Goal: Task Accomplishment & Management: Complete application form

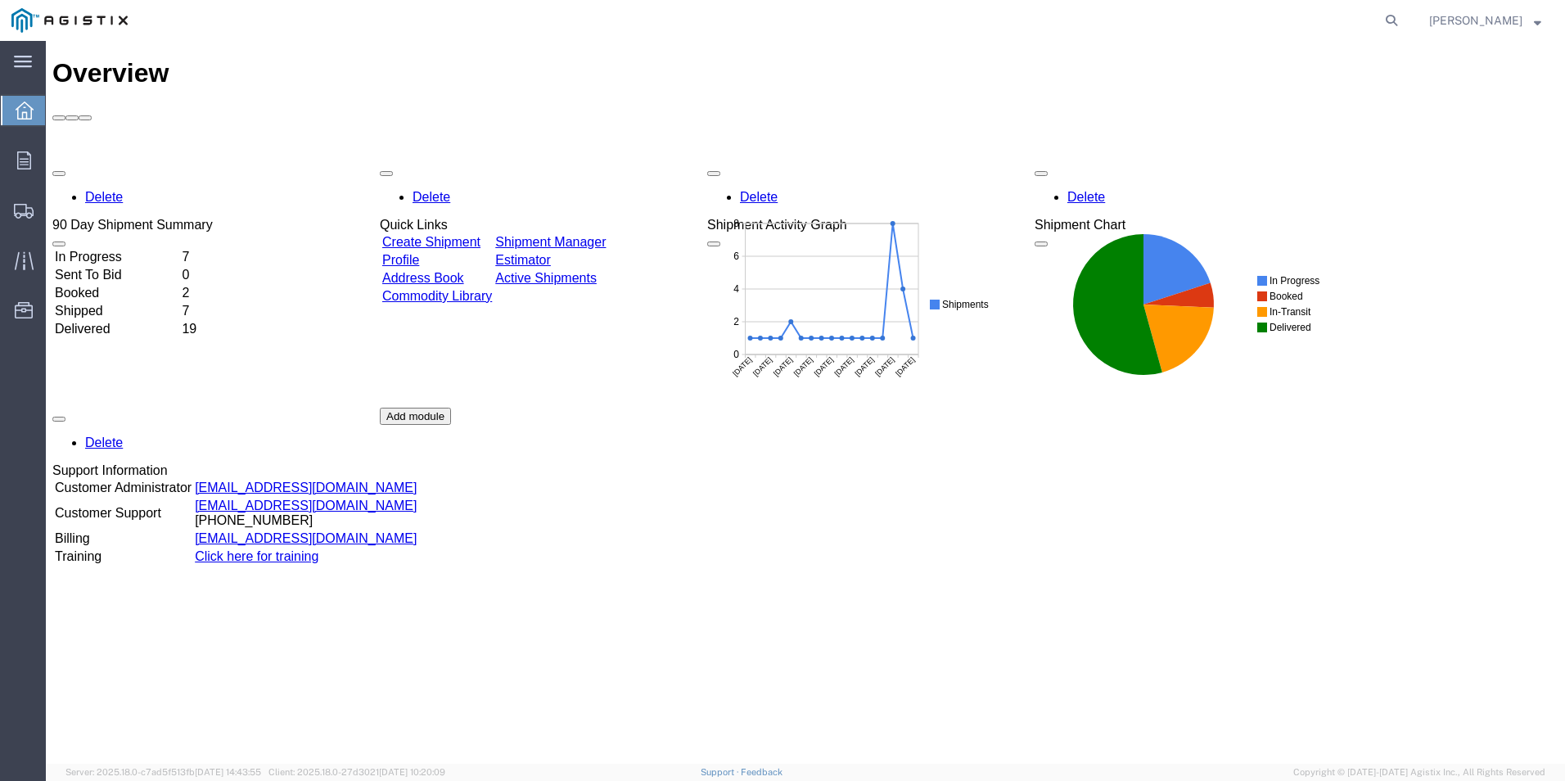
click at [480, 235] on link "Create Shipment" at bounding box center [431, 242] width 98 height 14
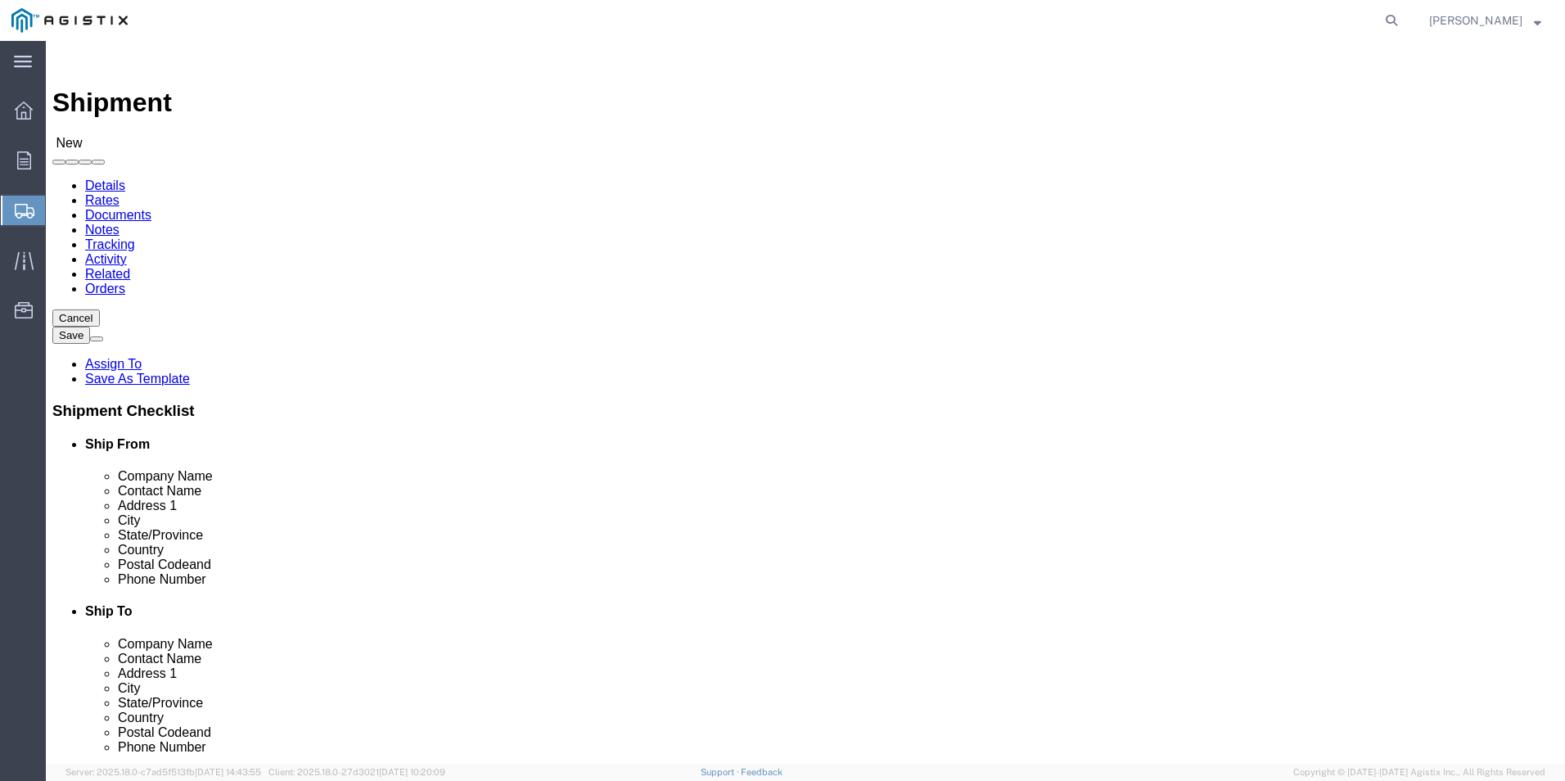
select select
click select "Select PG&E [PERSON_NAME] Ladder Co Inc"
select select "9596"
click select "Select PG&E [PERSON_NAME] Ladder Co Inc"
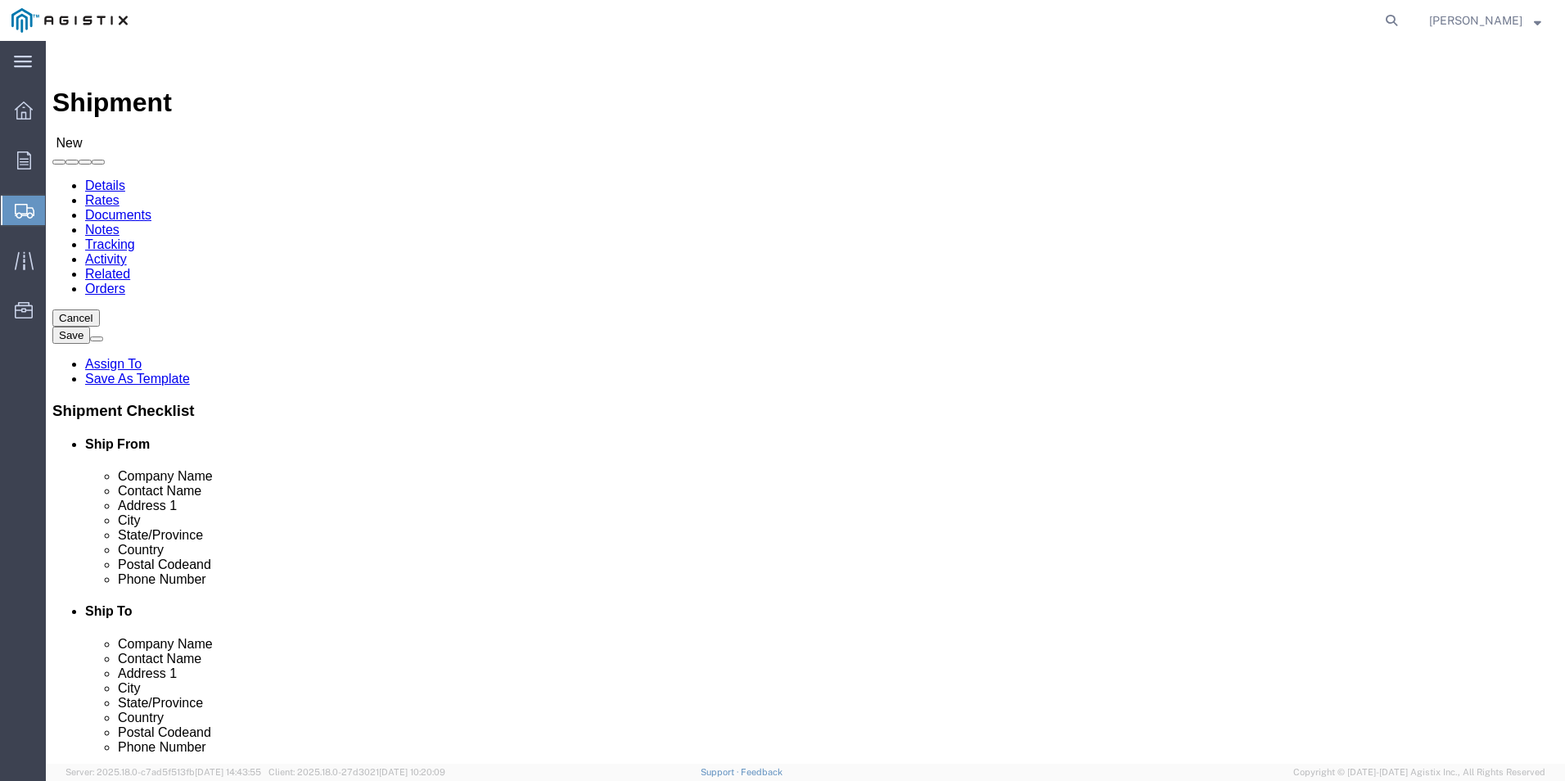
select select "PURCHORD"
select select
click select "Select All Others [GEOGRAPHIC_DATA] [GEOGRAPHIC_DATA] [GEOGRAPHIC_DATA] [GEOGRA…"
select select "23082"
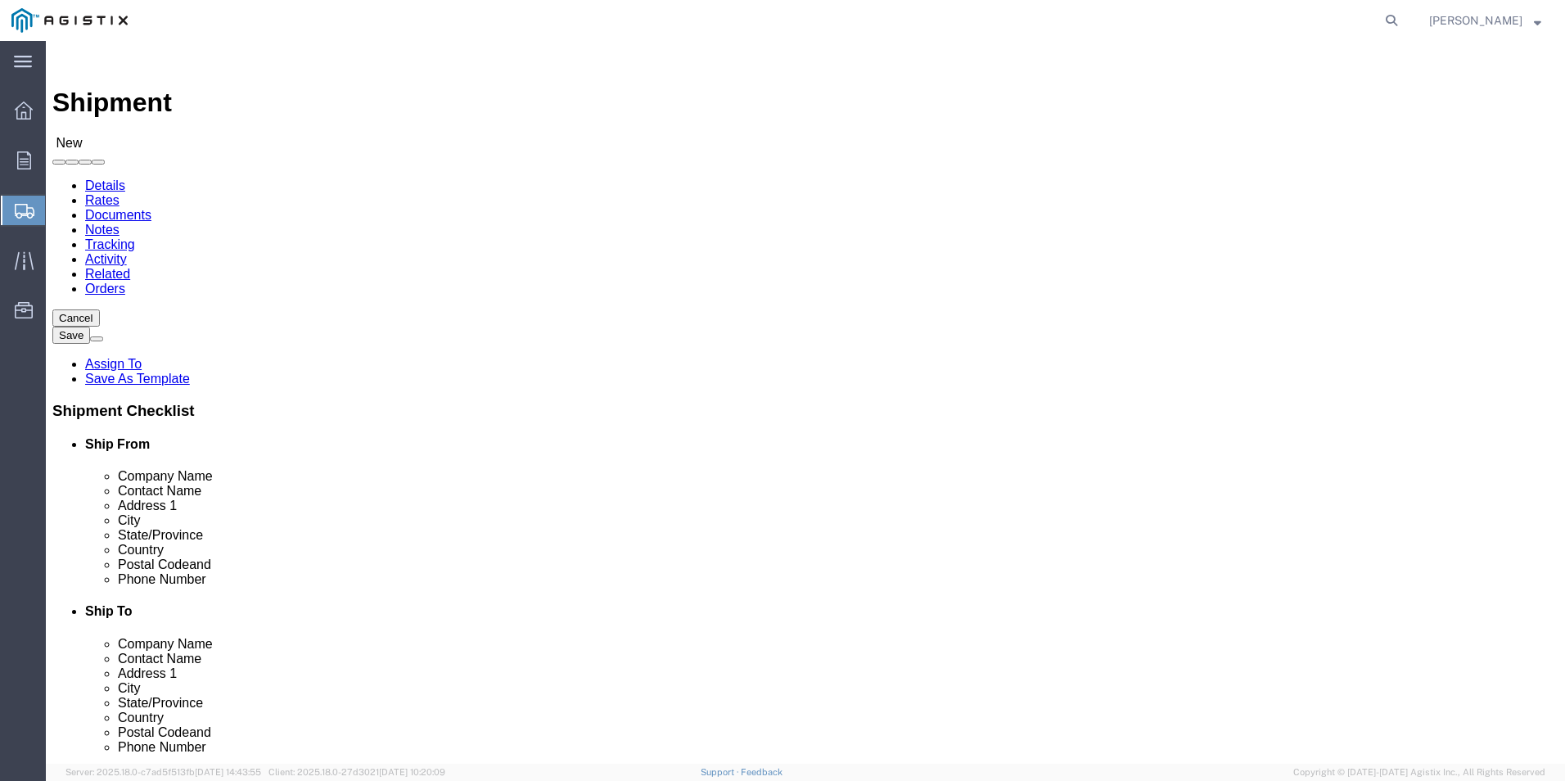
click select "Select All Others [GEOGRAPHIC_DATA] [GEOGRAPHIC_DATA] [GEOGRAPHIC_DATA] [GEOGRA…"
click input "text"
type input "wer"
click p "- [PERSON_NAME]. - ([PERSON_NAME]) [STREET_ADDRESS]"
select select
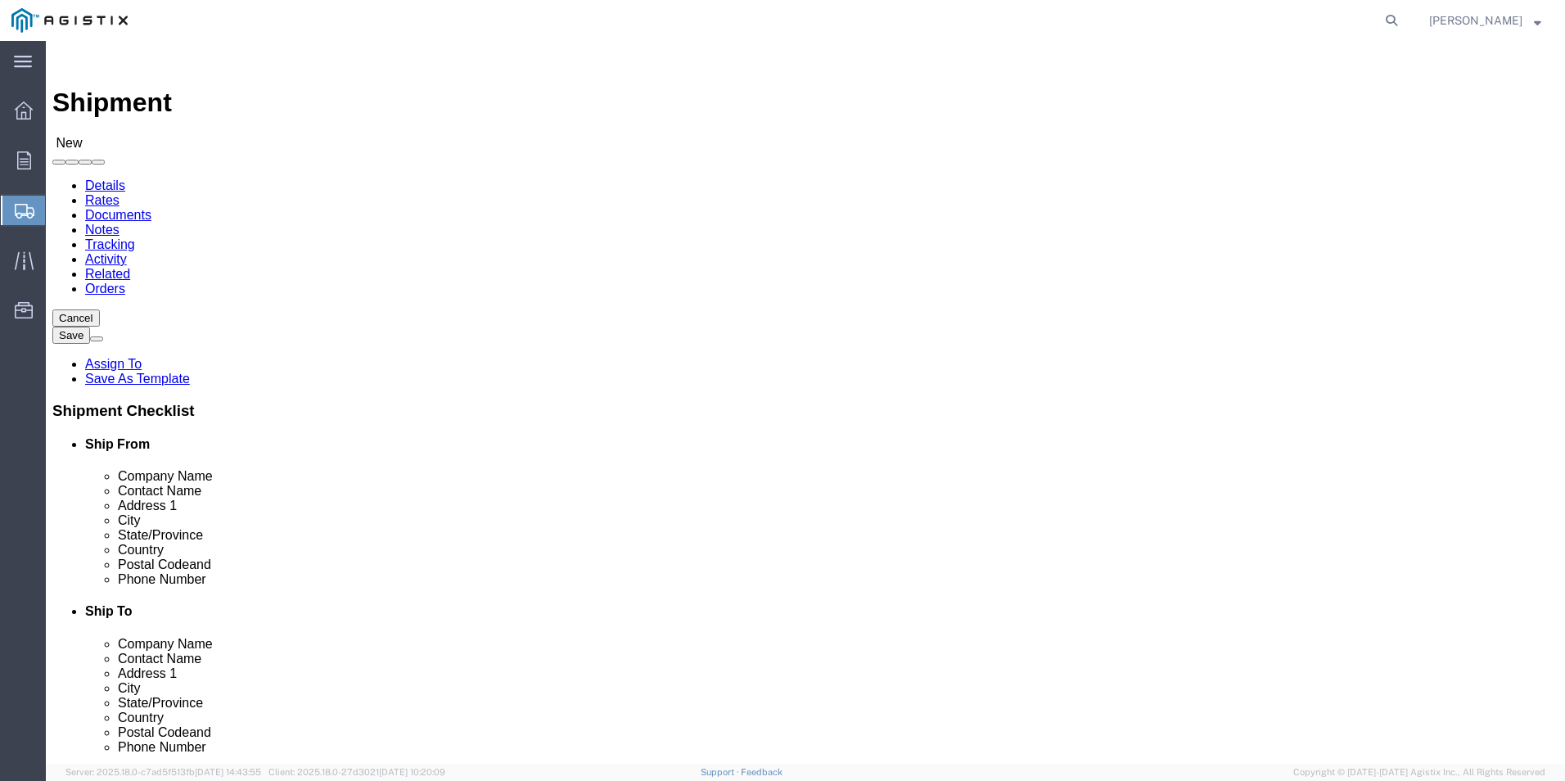
type input "[PERSON_NAME]."
type input "[PERSON_NAME]"
type input "[STREET_ADDRESS]"
type input "[GEOGRAPHIC_DATA]"
type input "79927"
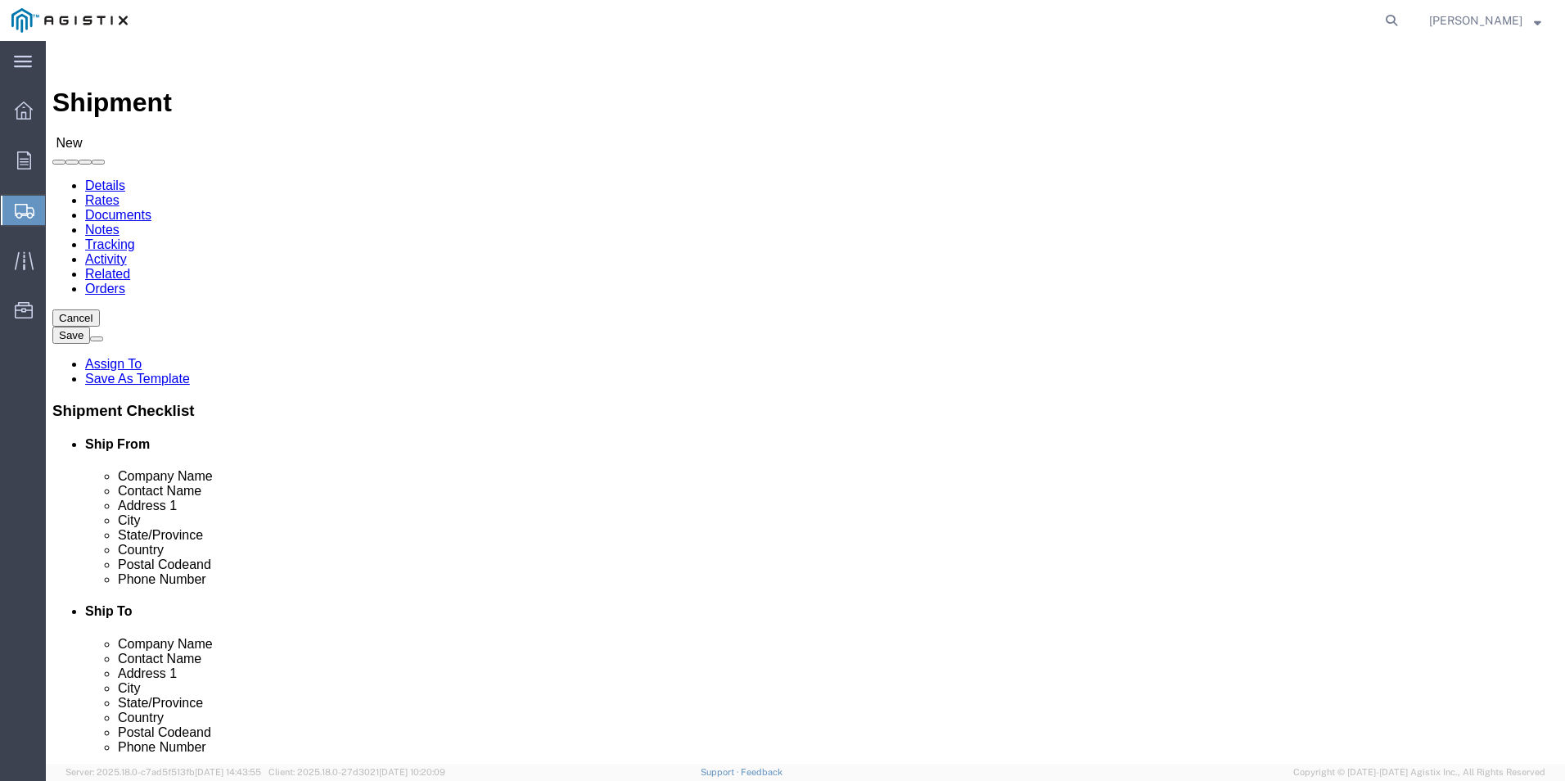
type input "usa"
select select "[GEOGRAPHIC_DATA]"
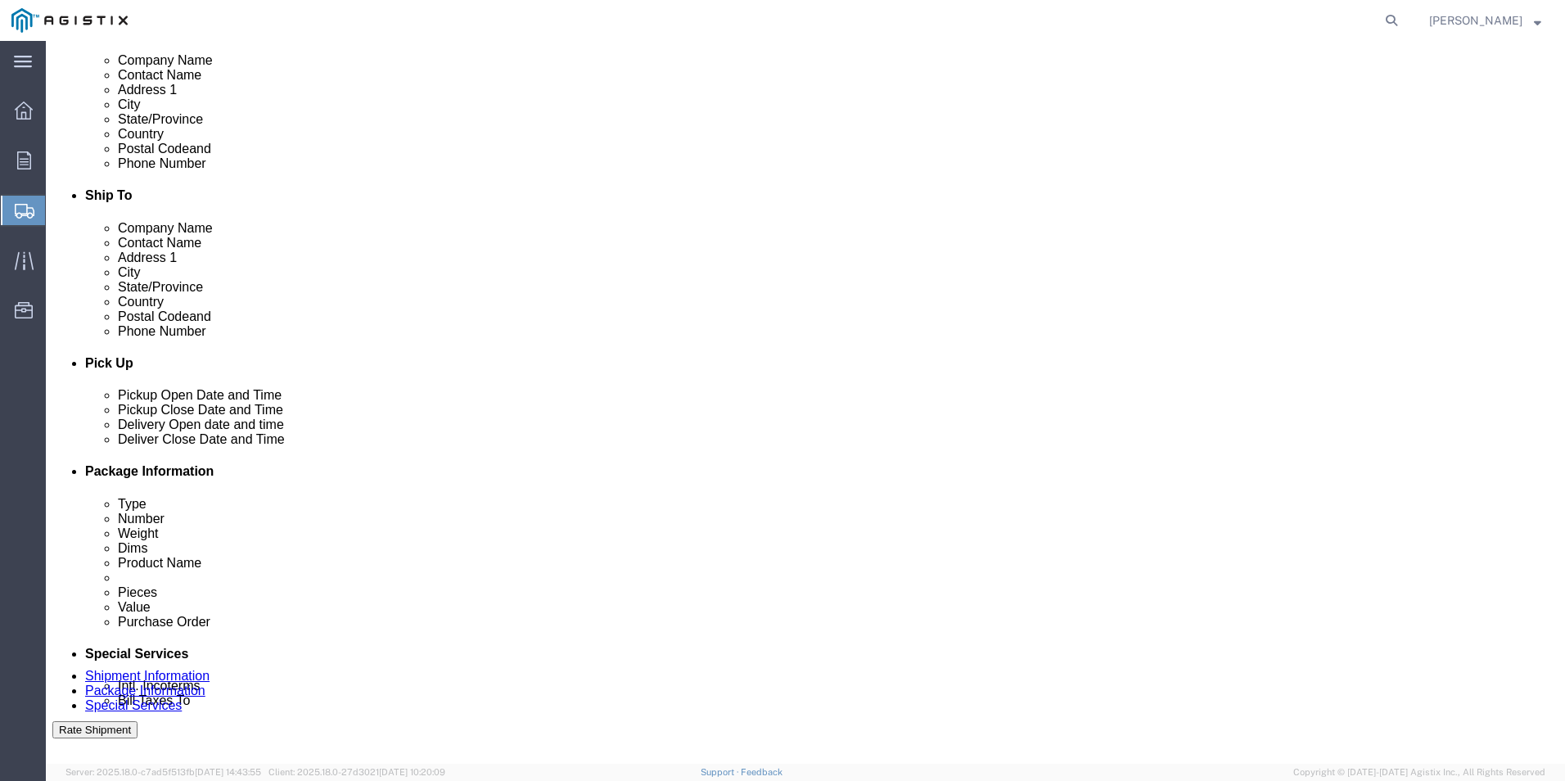
scroll to position [409, 0]
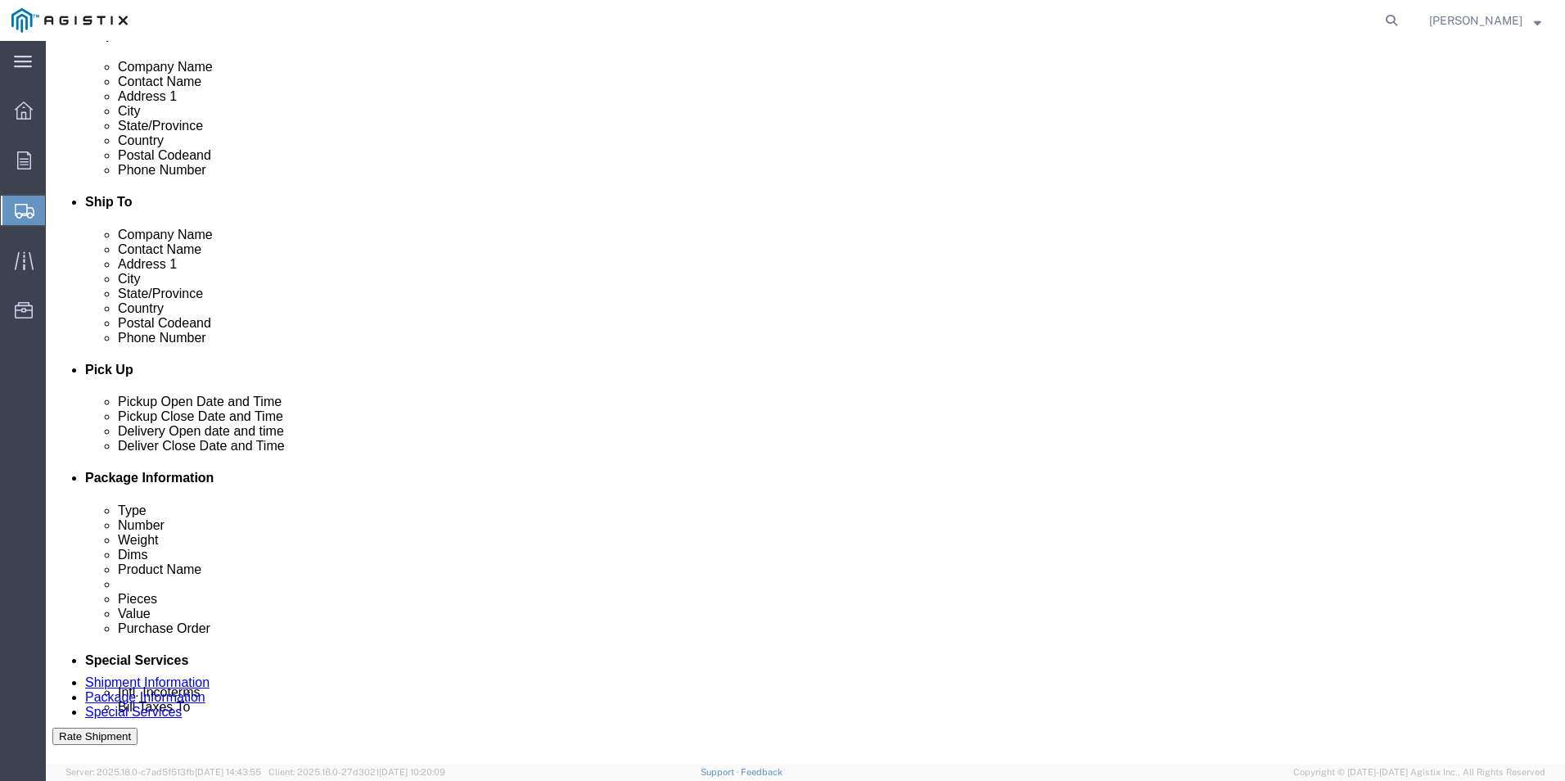
type input "[PERSON_NAME]."
click input "text"
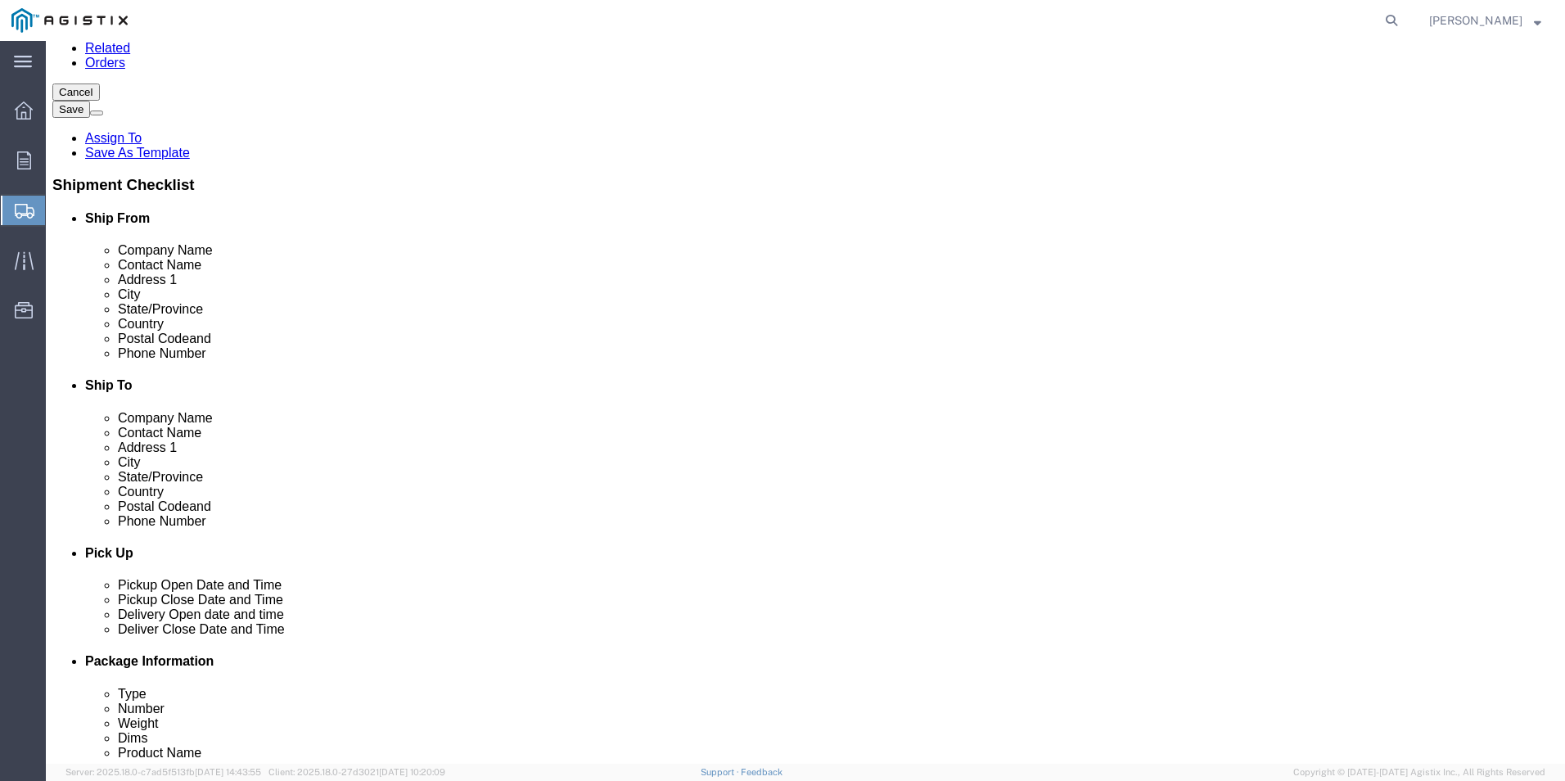
scroll to position [82, 0]
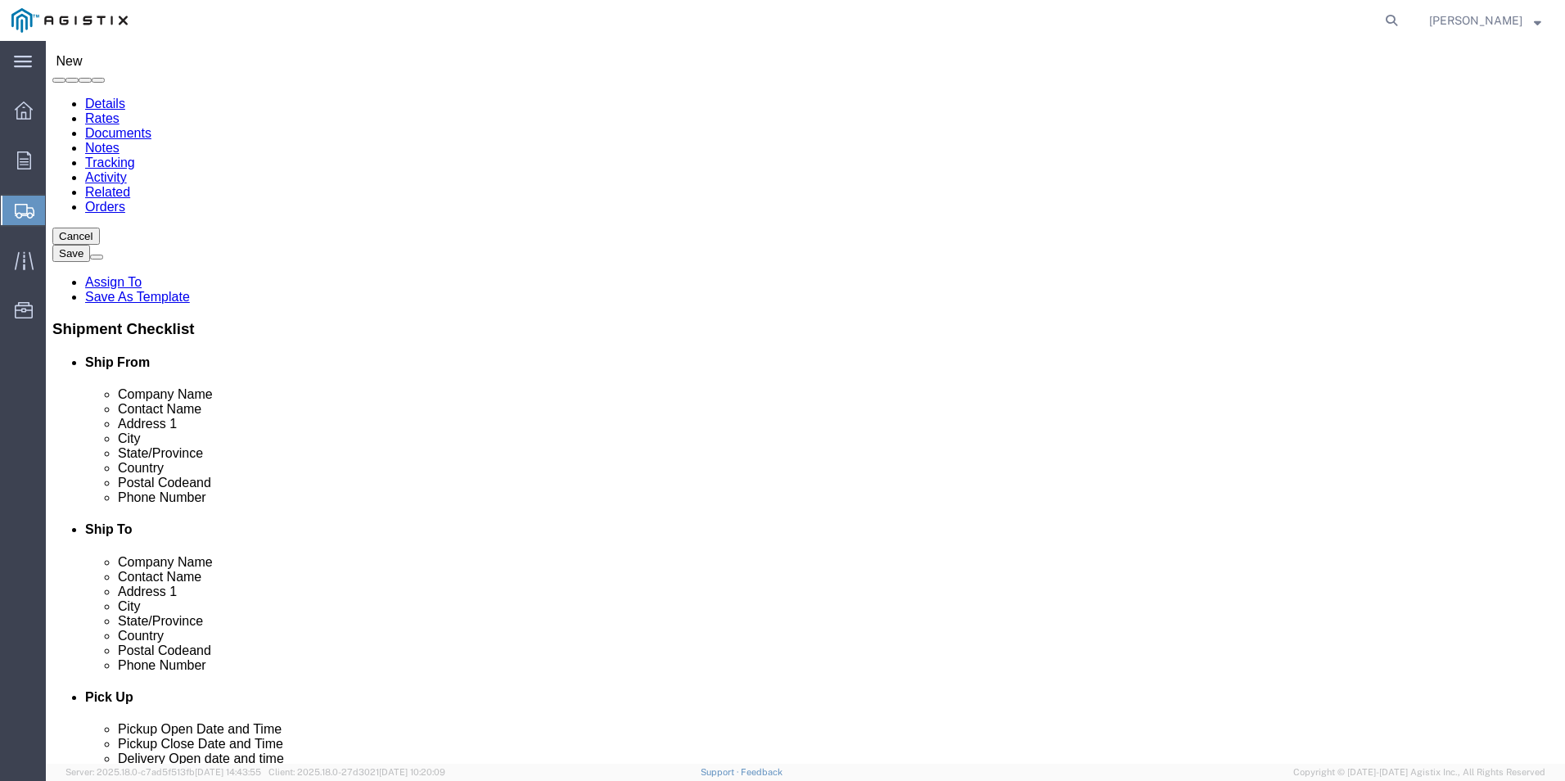
type input "[PHONE_NUMBER]"
click input "text"
type input "P"
click p "- PACIFIC GAS & ELECTRIC C/O MRO - ([PERSON_NAME][GEOGRAPHIC_DATA]) [STREET_ADD…"
select select
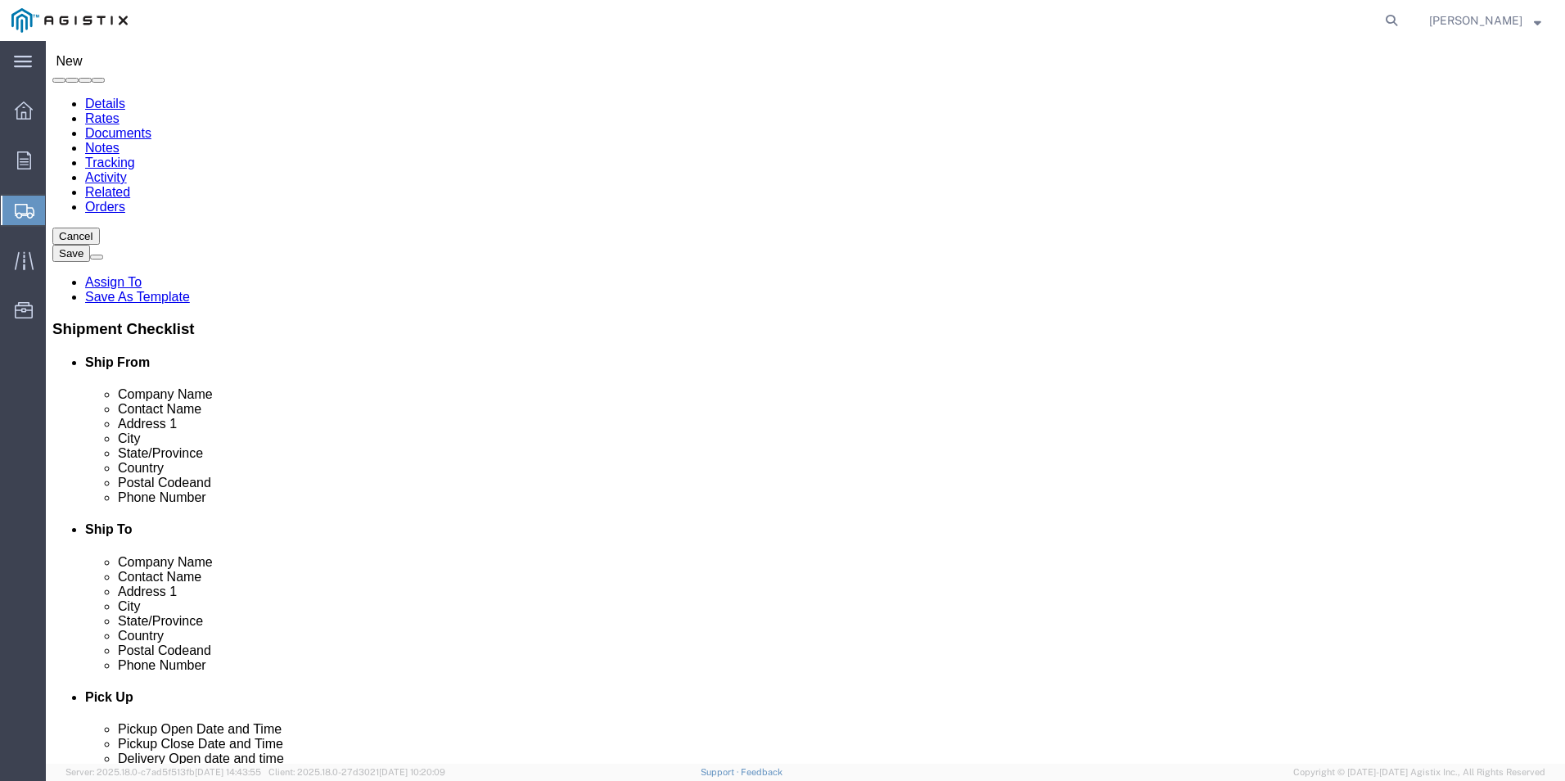
type input "PACIFIC GAS & ELECTRIC C/O MRO"
type input "[PERSON_NAME]"
type input "[STREET_ADDRESS]"
type input "STOCKTON"
type input "95204"
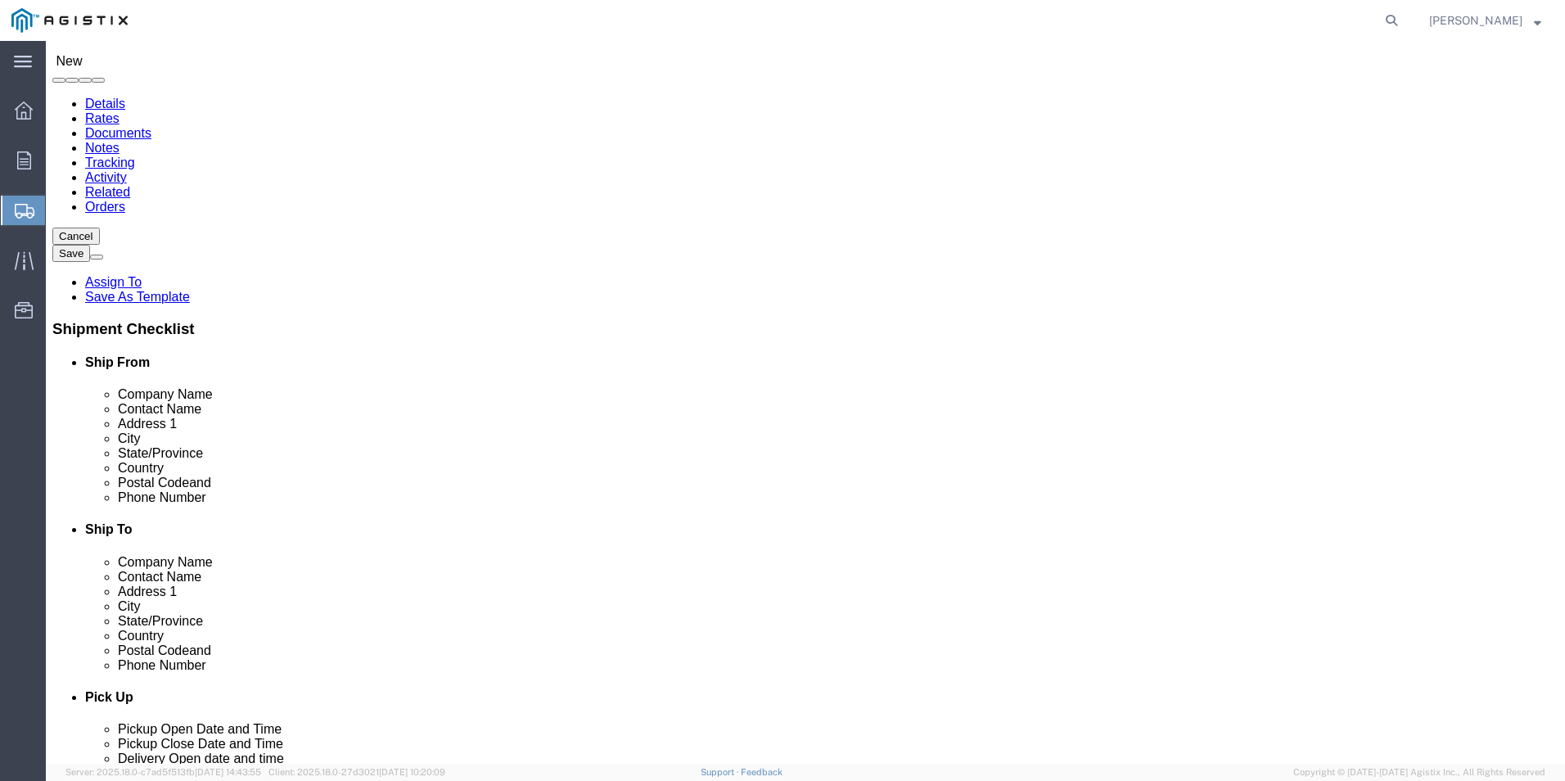
type input "9253354060"
select select "CA"
type input "PACIFIC GAS & ELECTRIC C/O MRO"
drag, startPoint x: 892, startPoint y: 392, endPoint x: 814, endPoint y: 393, distance: 77.8
click input "[PERSON_NAME]"
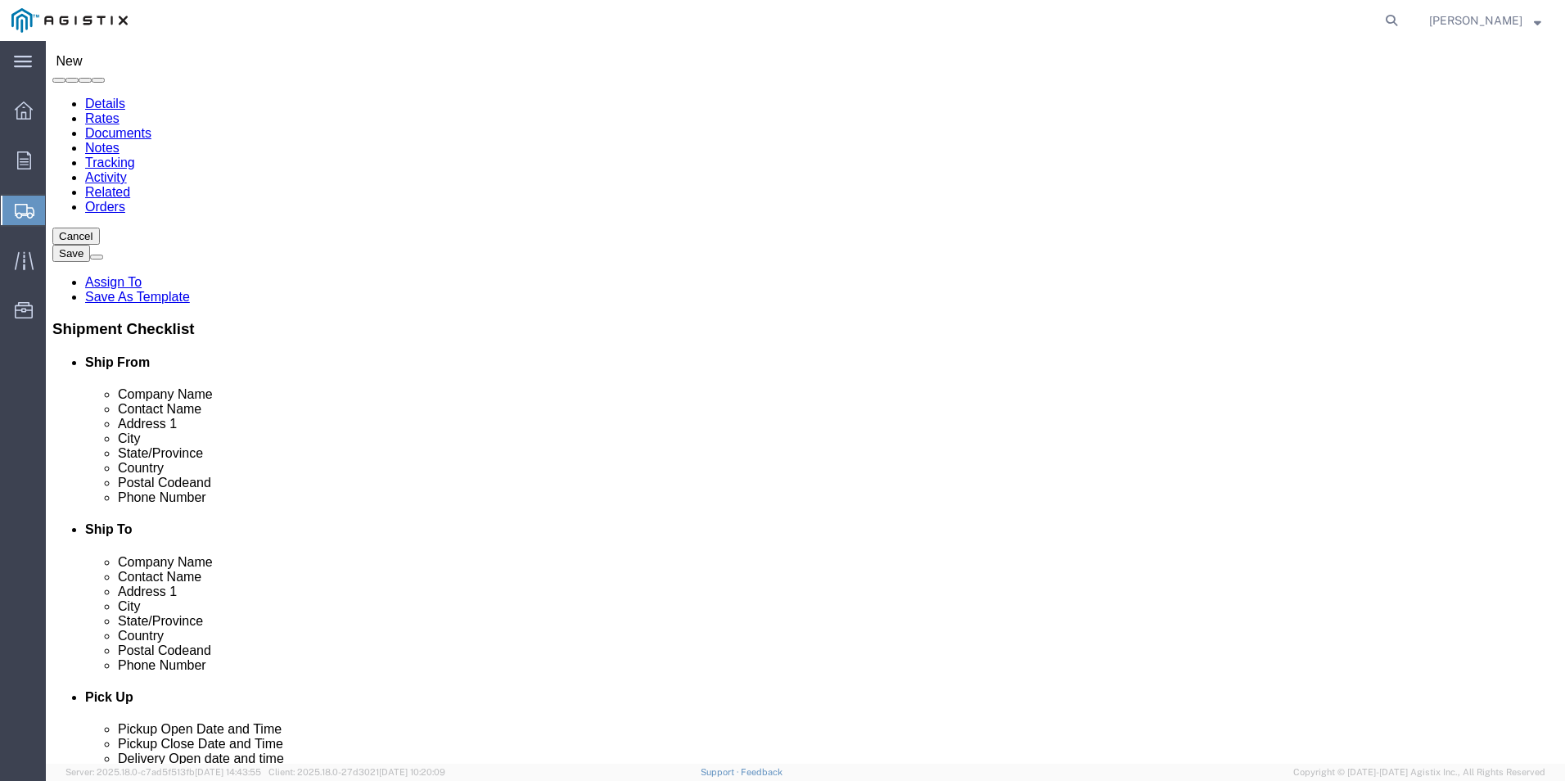
type input "[PERSON_NAME]"
type input "[STREET_ADDRESS]"
select select
type input "San [PERSON_NAME]"
select select
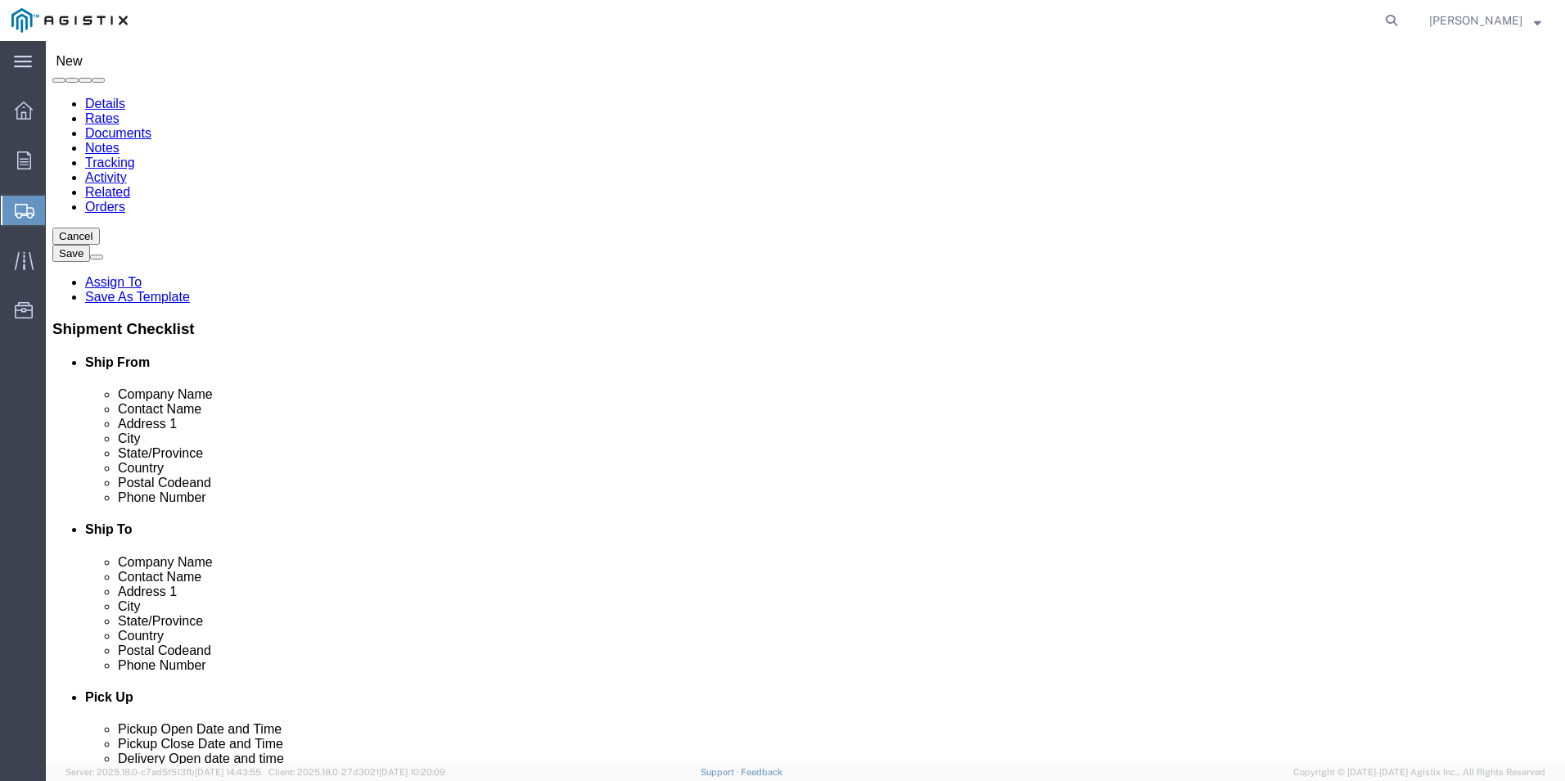
click div "Location My Profile Location (OBSOLETE) [PERSON_NAME] SC - GC TRAILER (OBSOLETE…"
click input "95204"
drag, startPoint x: 871, startPoint y: 580, endPoint x: 808, endPoint y: 577, distance: 63.1
click div "95204"
type input "94070"
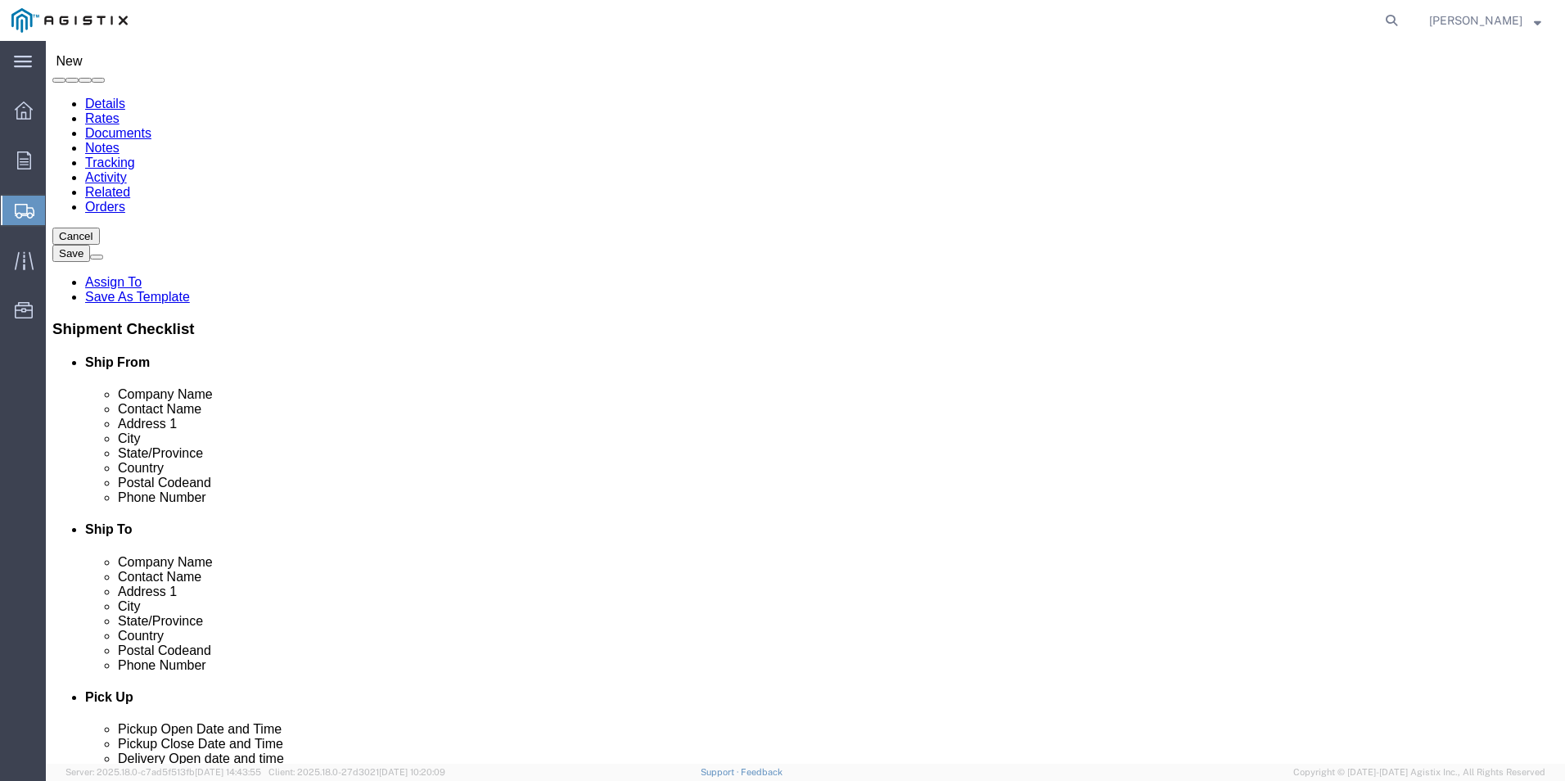
select select
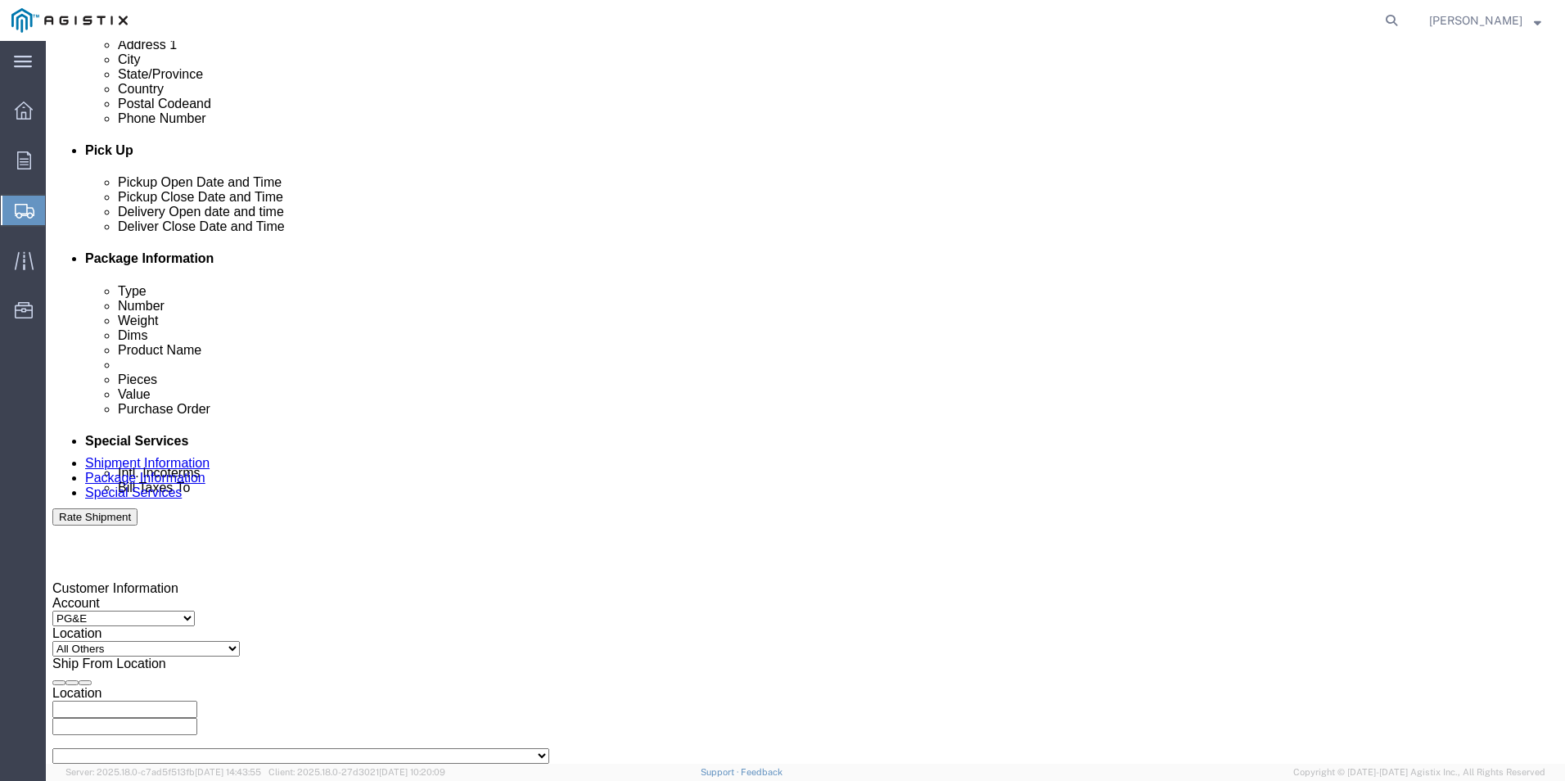
scroll to position [655, 0]
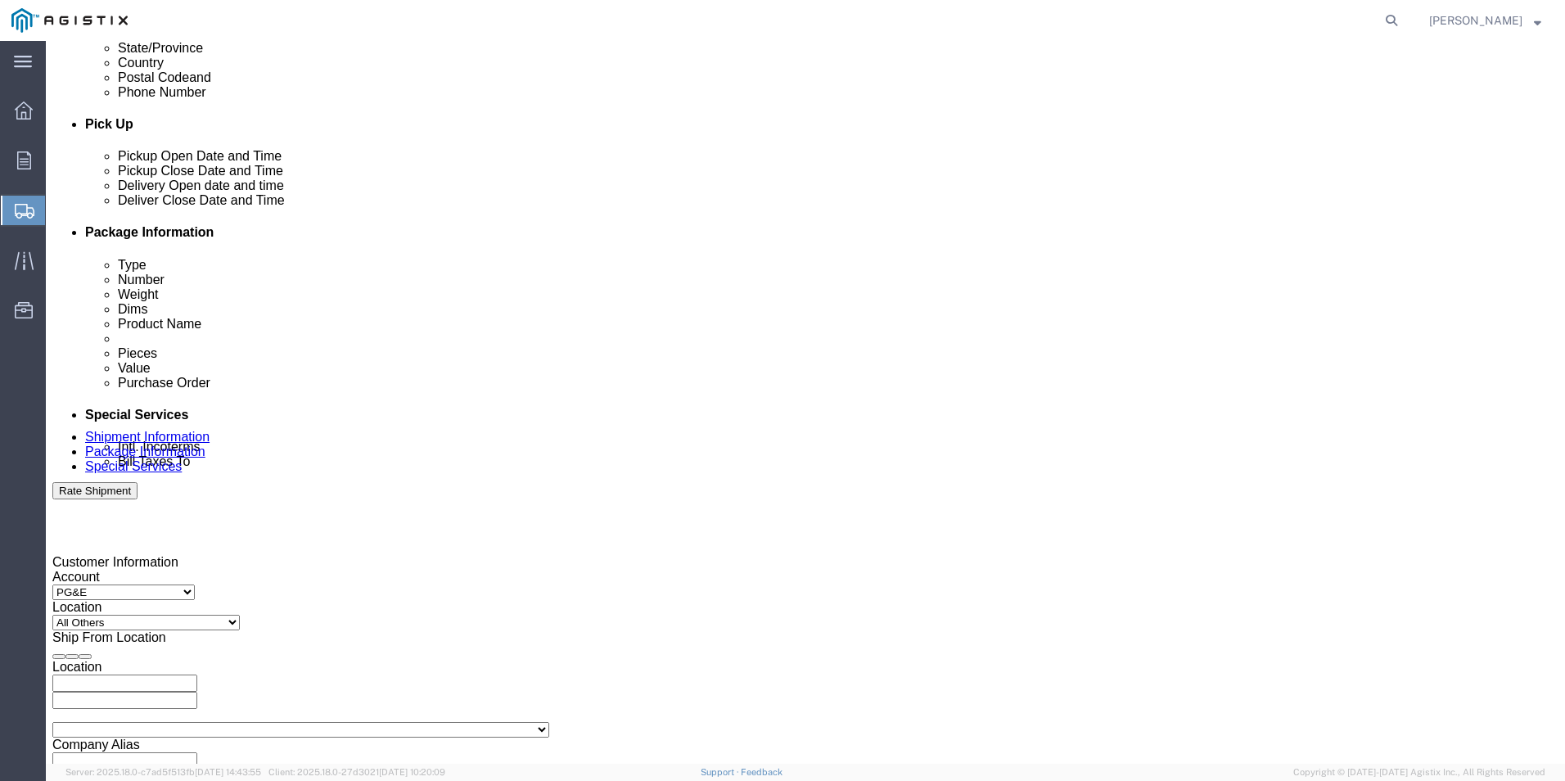
type input "[PHONE_NUMBER]"
click div "[DATE] 12:00 PM"
drag, startPoint x: 124, startPoint y: 625, endPoint x: 144, endPoint y: 625, distance: 19.7
click input "7:00 PM"
type input "7:0amPM"
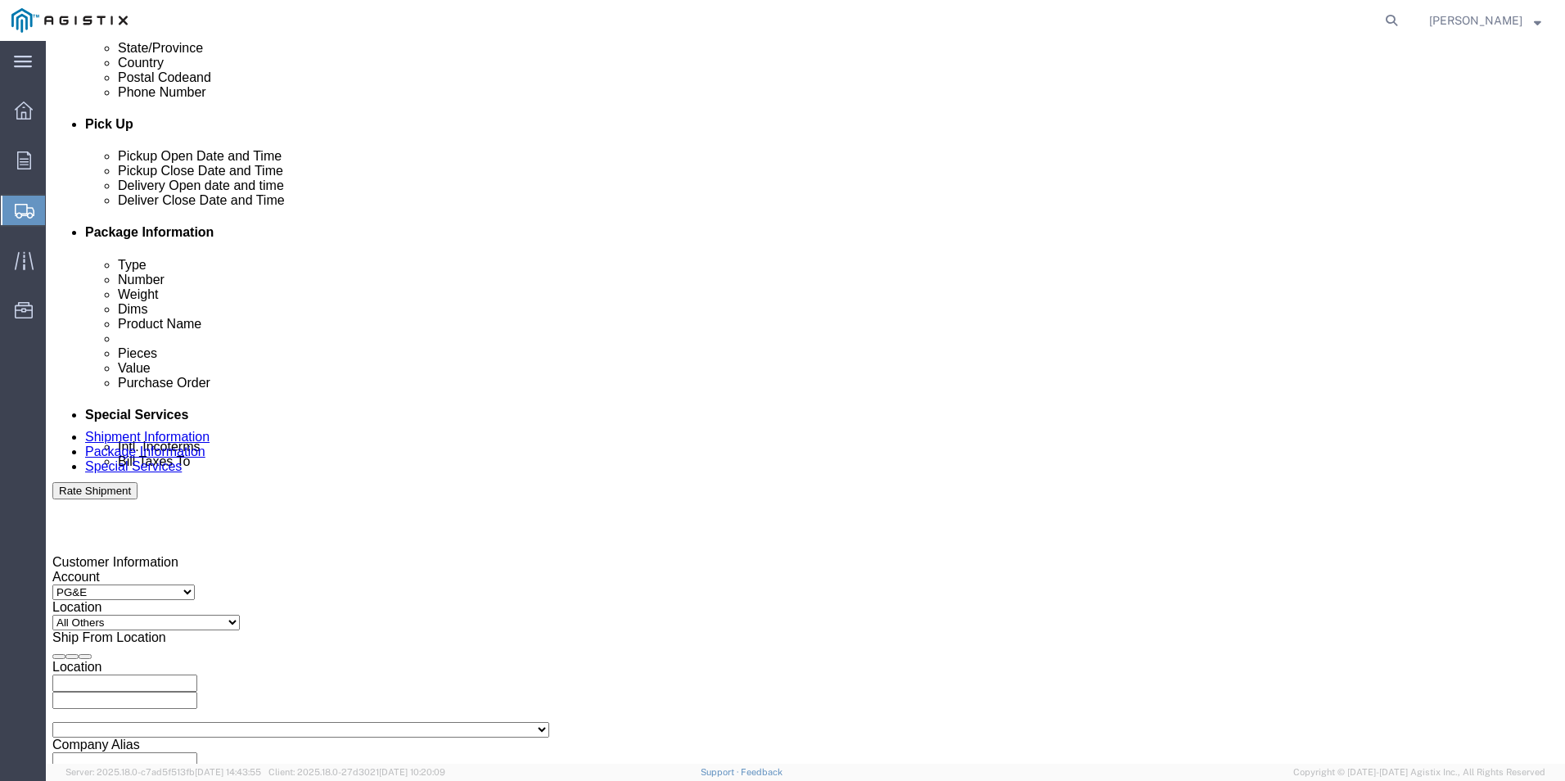
click button "Apply"
click div "[DATE] 1:00 PM"
type input "5:00 PM"
click button "Apply"
click div
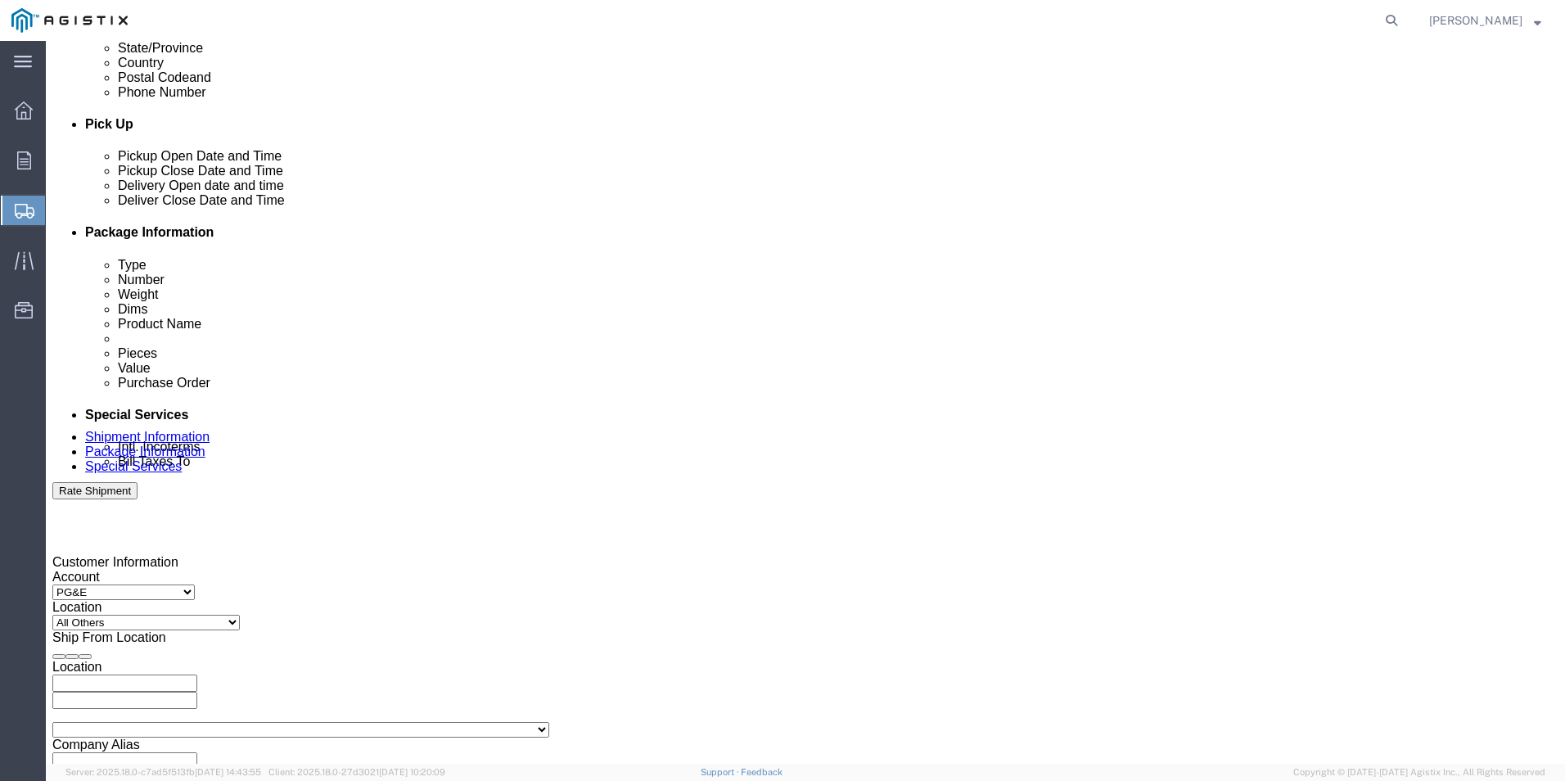
click input "6:00 PM"
drag, startPoint x: 702, startPoint y: 626, endPoint x: 711, endPoint y: 624, distance: 9.3
click input "7:00 PM"
type input "7:00 AM"
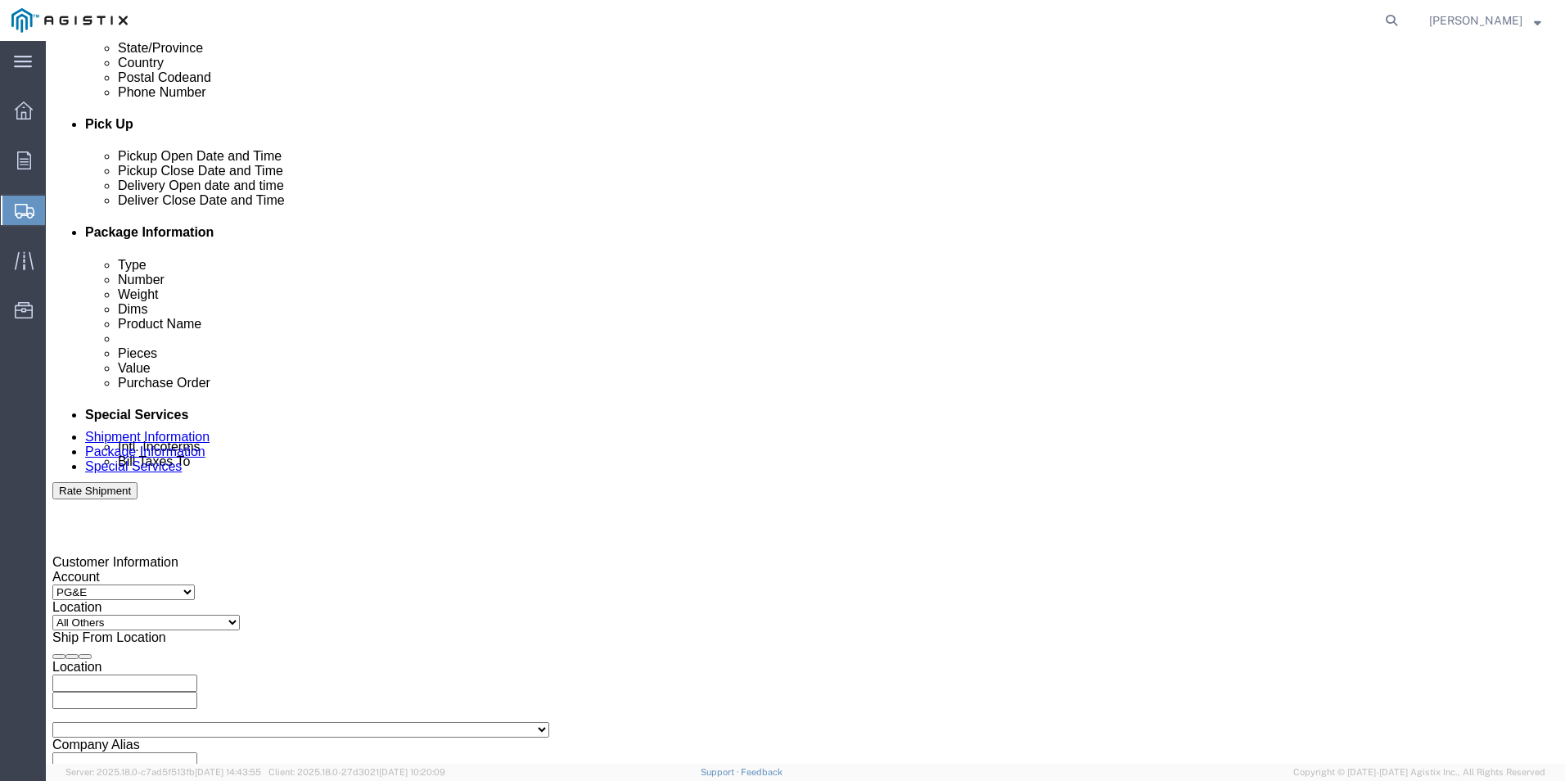
click button "Apply"
click div
drag, startPoint x: 968, startPoint y: 627, endPoint x: 983, endPoint y: 623, distance: 15.3
click input "5:00 AM"
click input "5:pm AM"
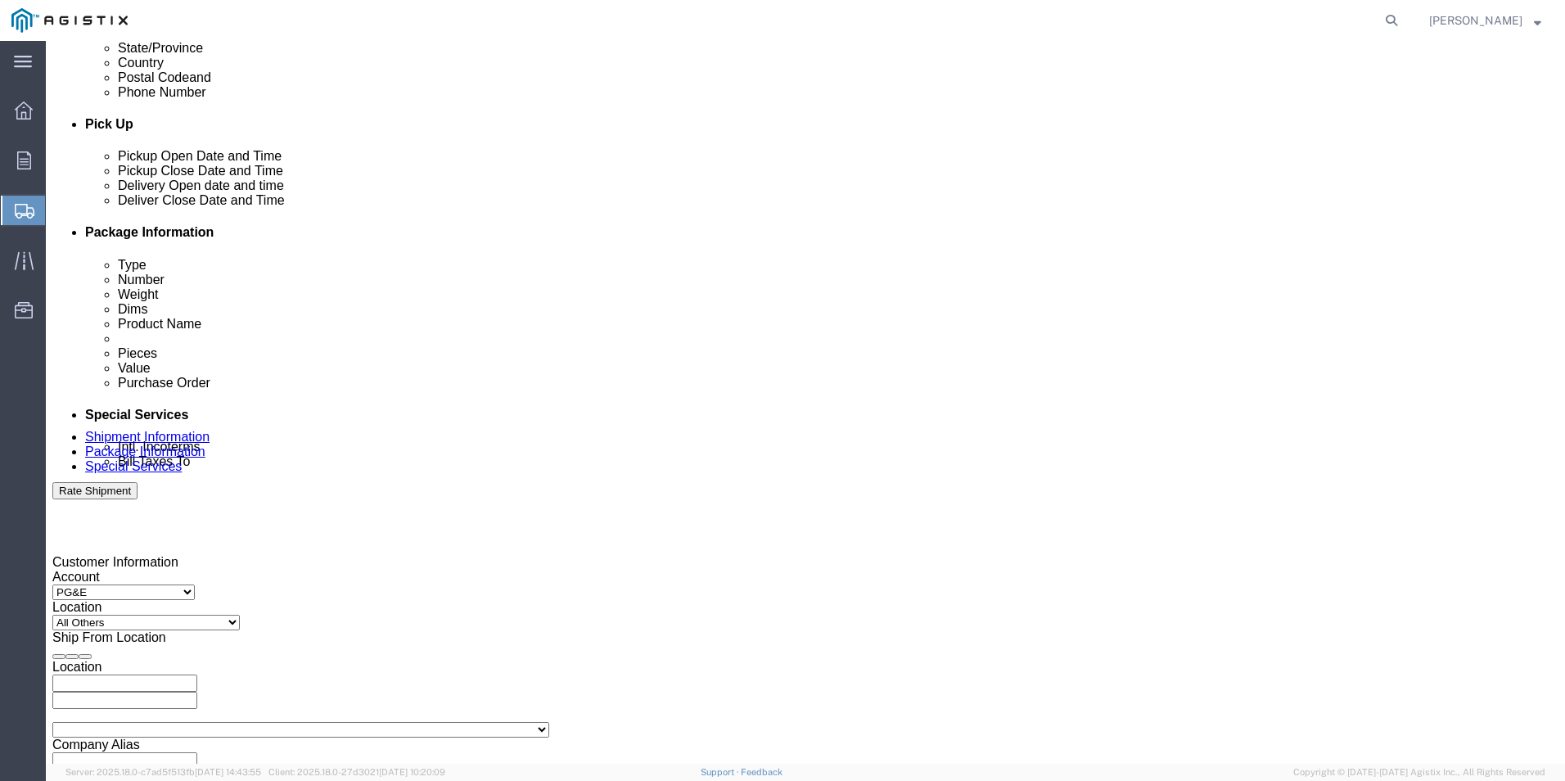
type input "5:00 PM"
click button "Apply"
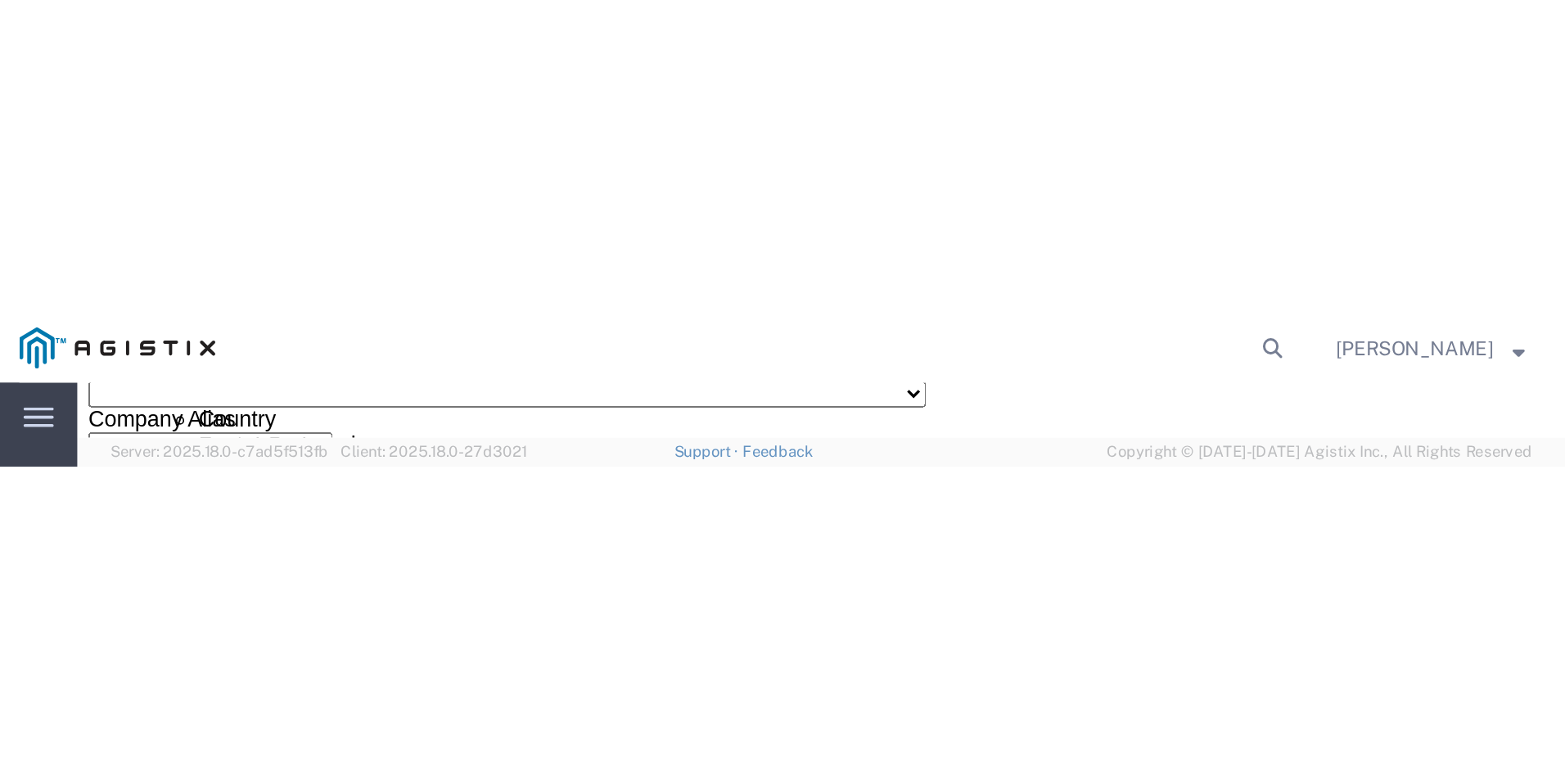
scroll to position [599, 0]
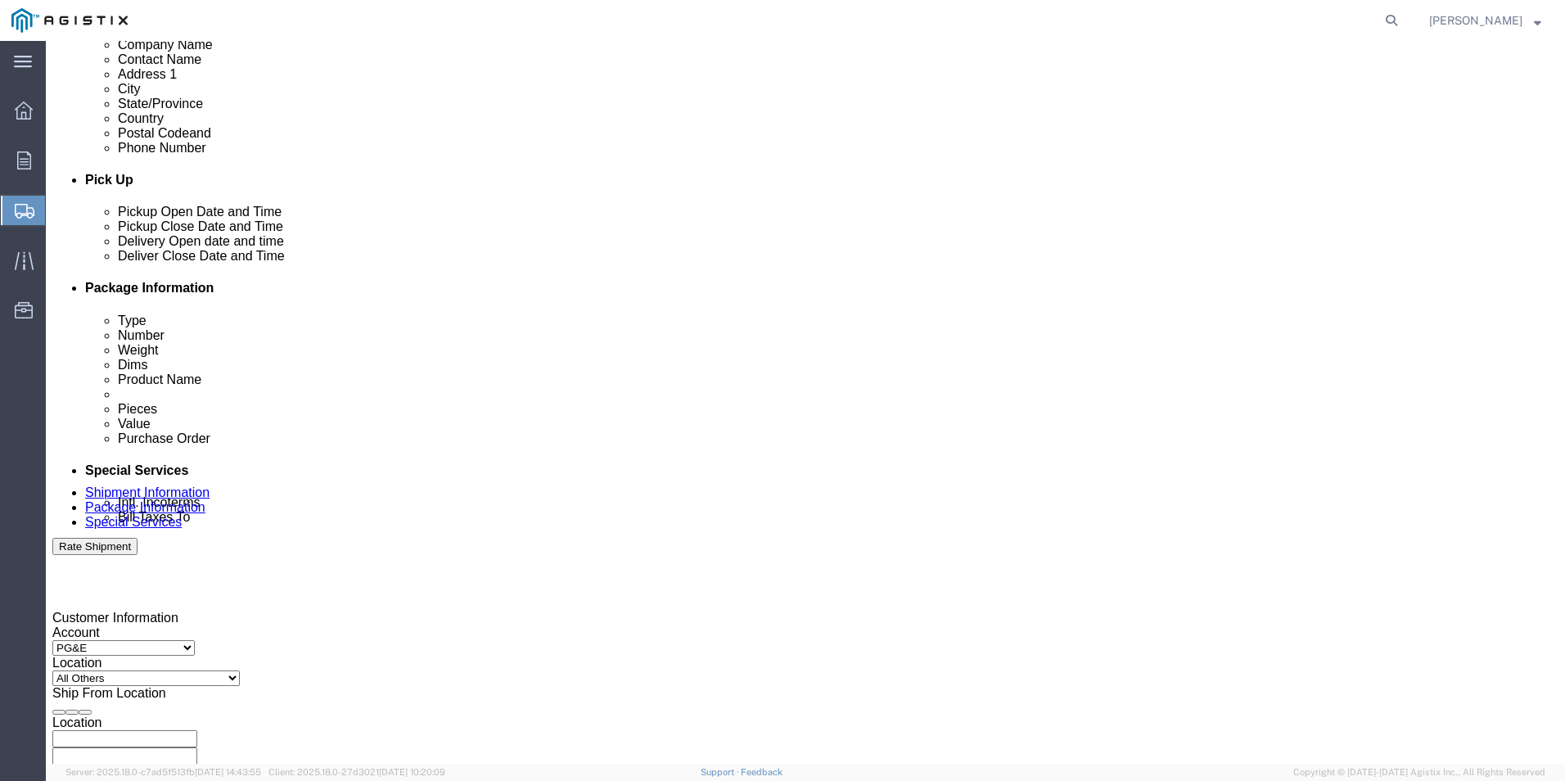
click input "text"
paste input "2701240547"
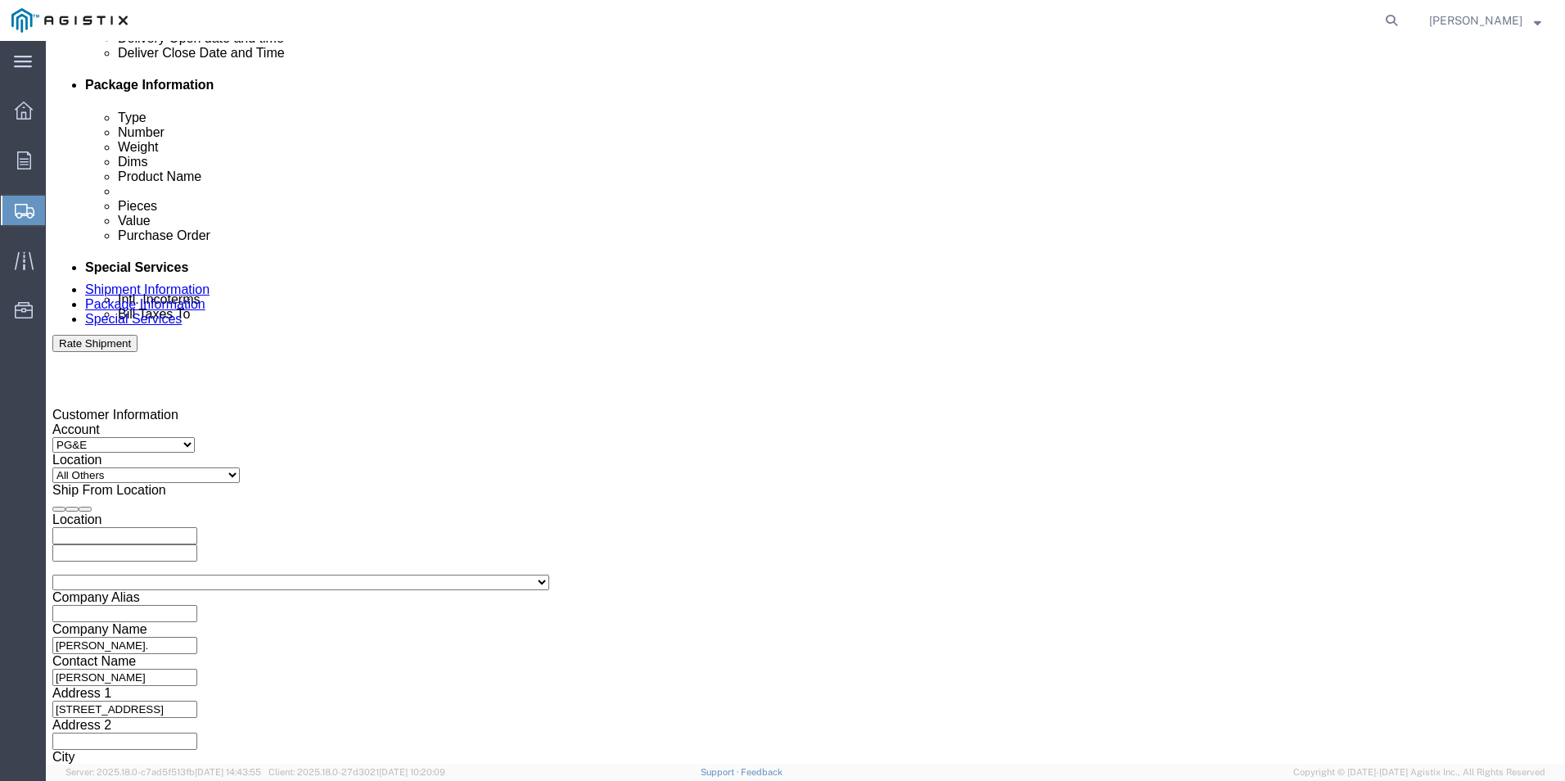
scroll to position [817, 0]
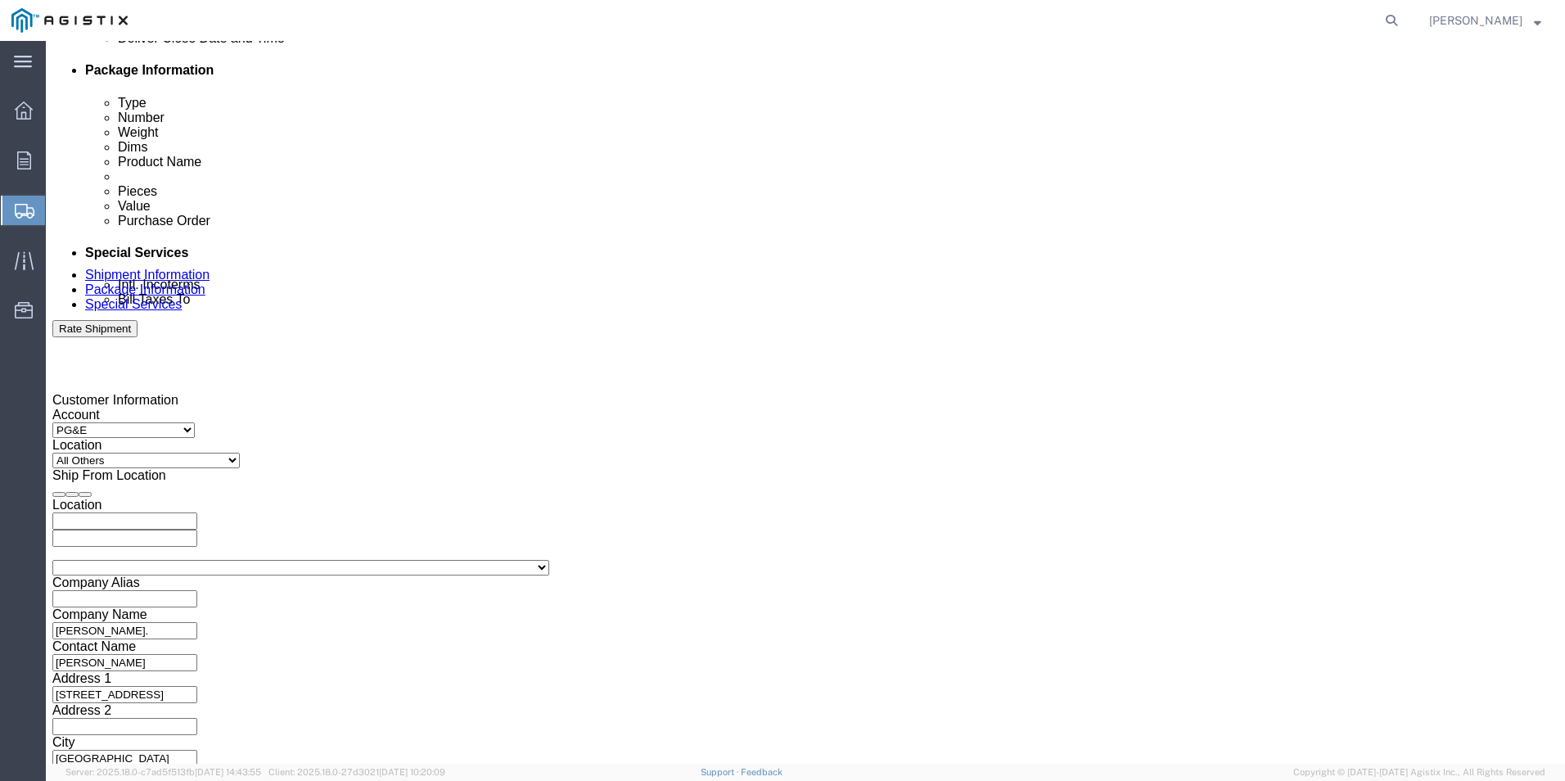
type input "2701240547"
click button "Continue"
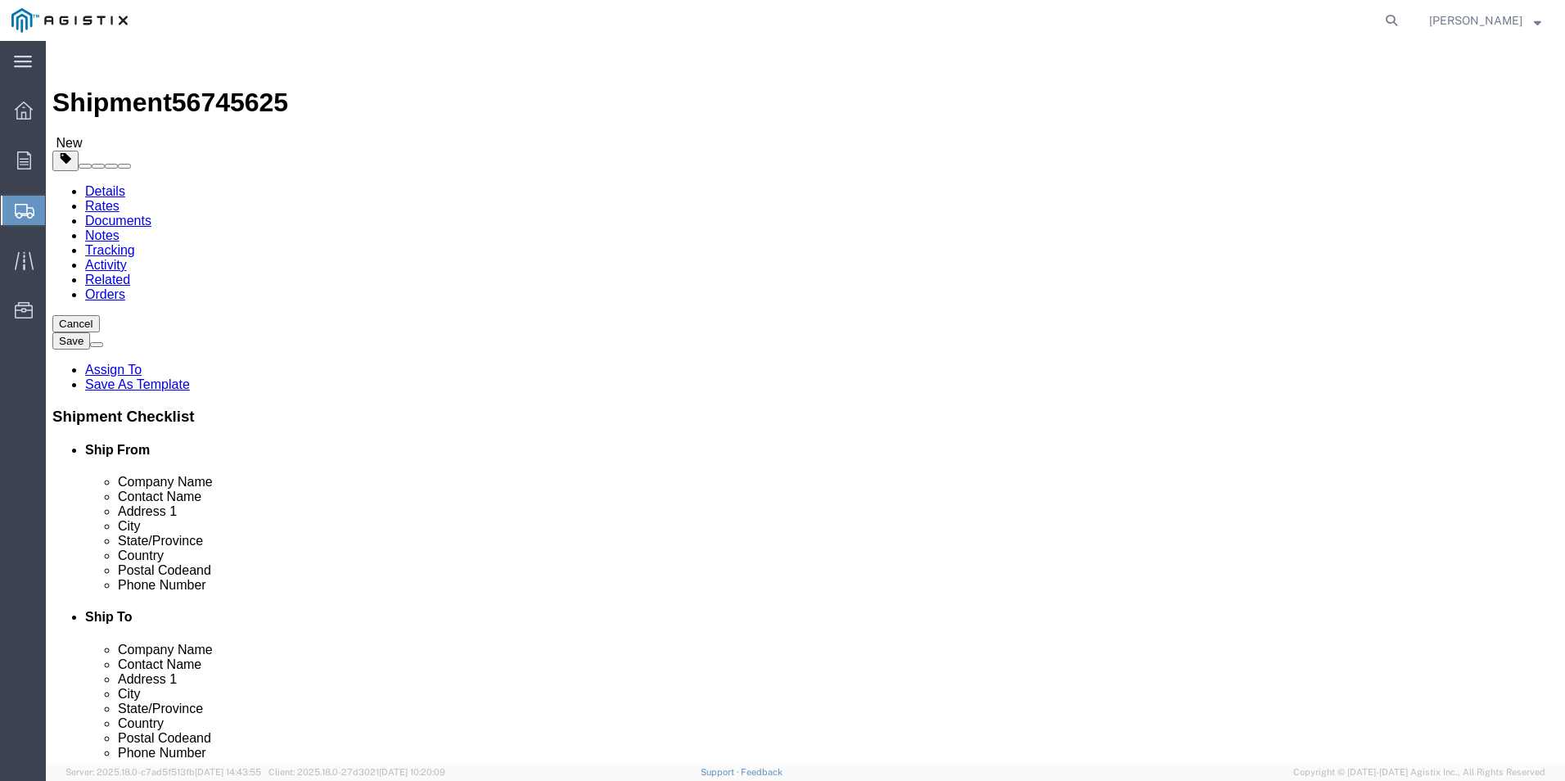
click select "Select Bulk Bundle(s) Cardboard Box(es) Carton(s) Crate(s) Drum(s) (Fiberboard)…"
select select "YRPK"
click select "Select Bulk Bundle(s) Cardboard Box(es) Carton(s) Crate(s) Drum(s) (Fiberboard)…"
click input "text"
type input "96"
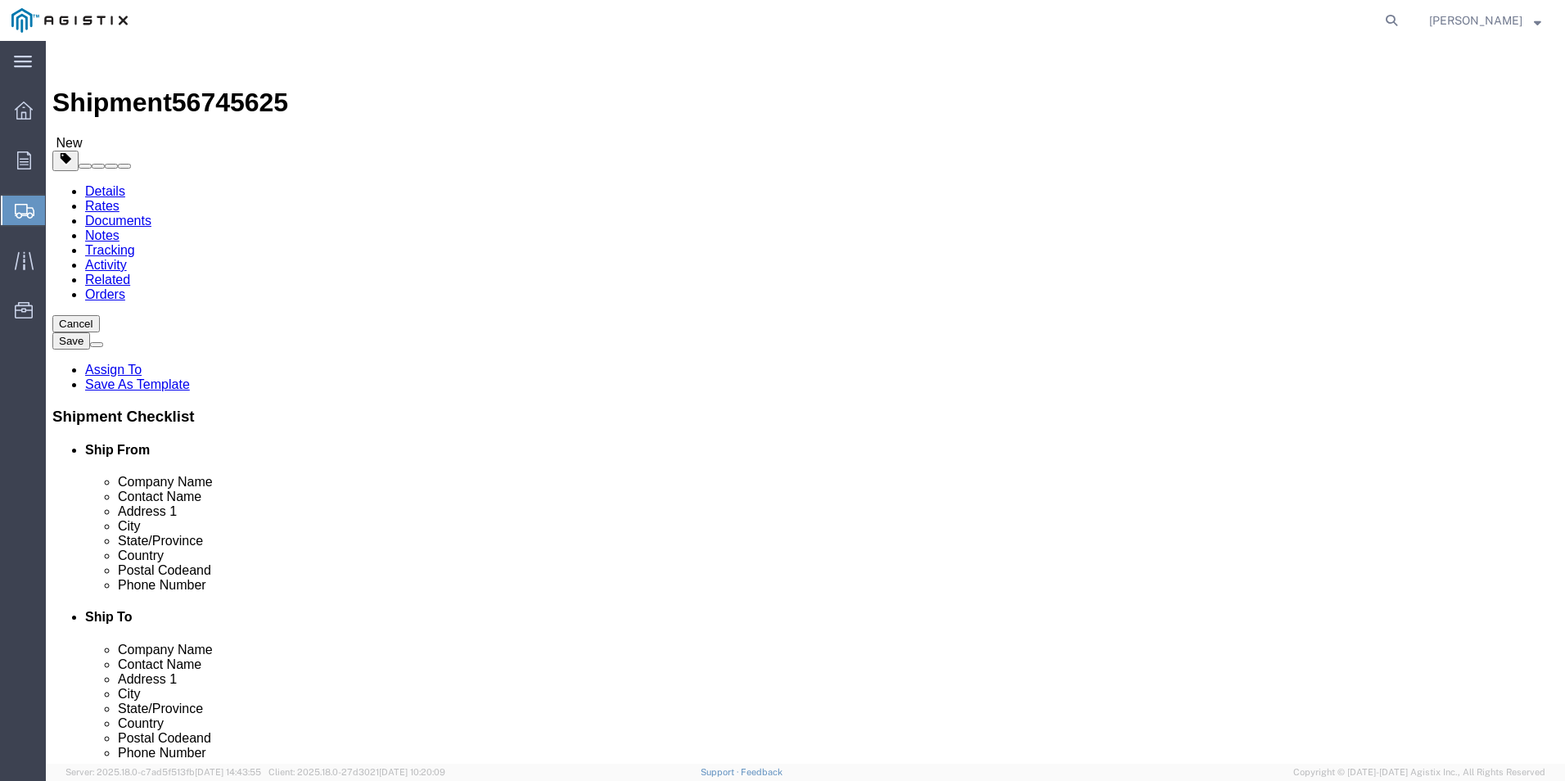
type input "18"
drag, startPoint x: 253, startPoint y: 386, endPoint x: 222, endPoint y: 381, distance: 31.4
click input "0.00"
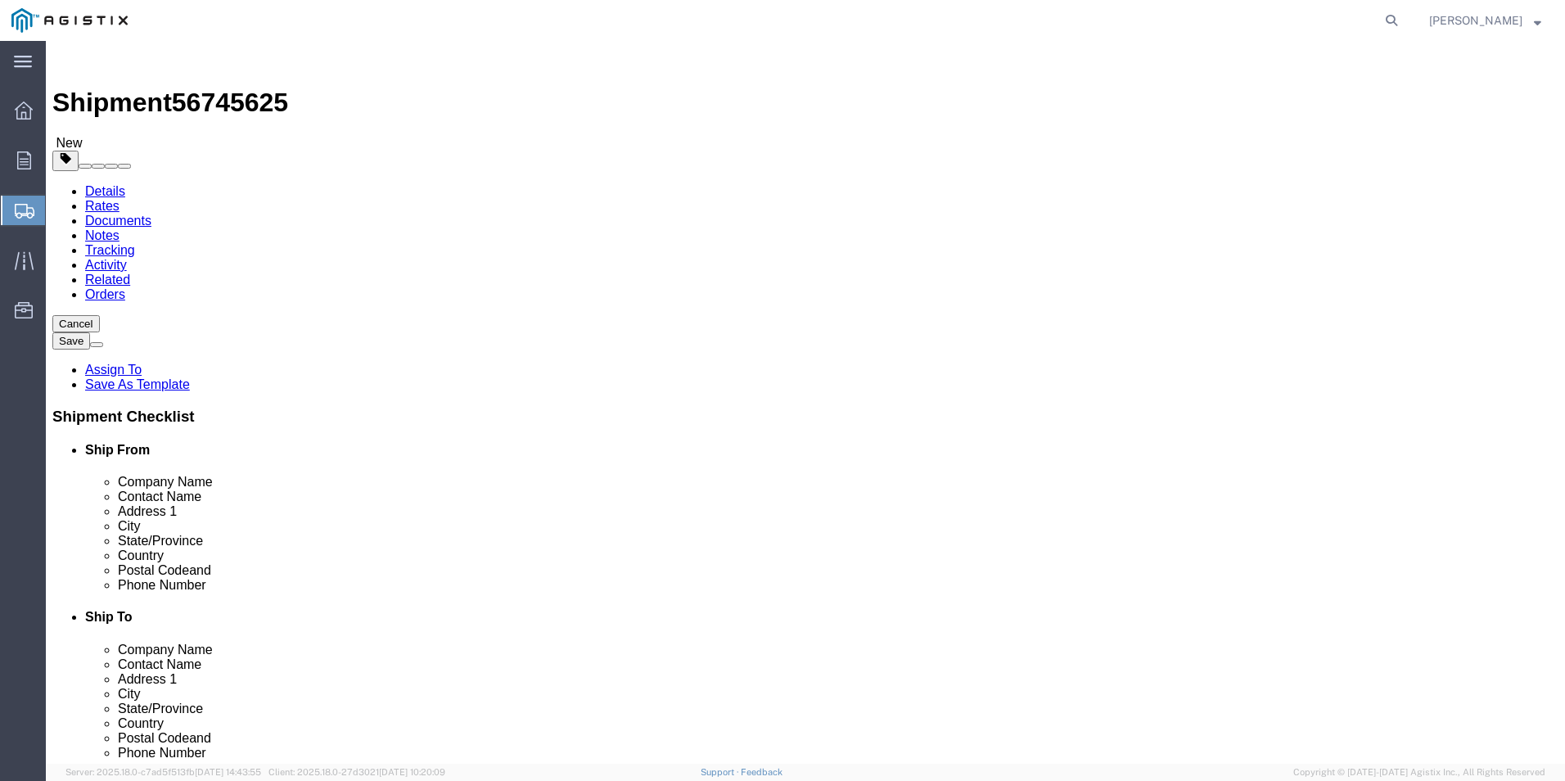
type input "41"
click link "Add Content"
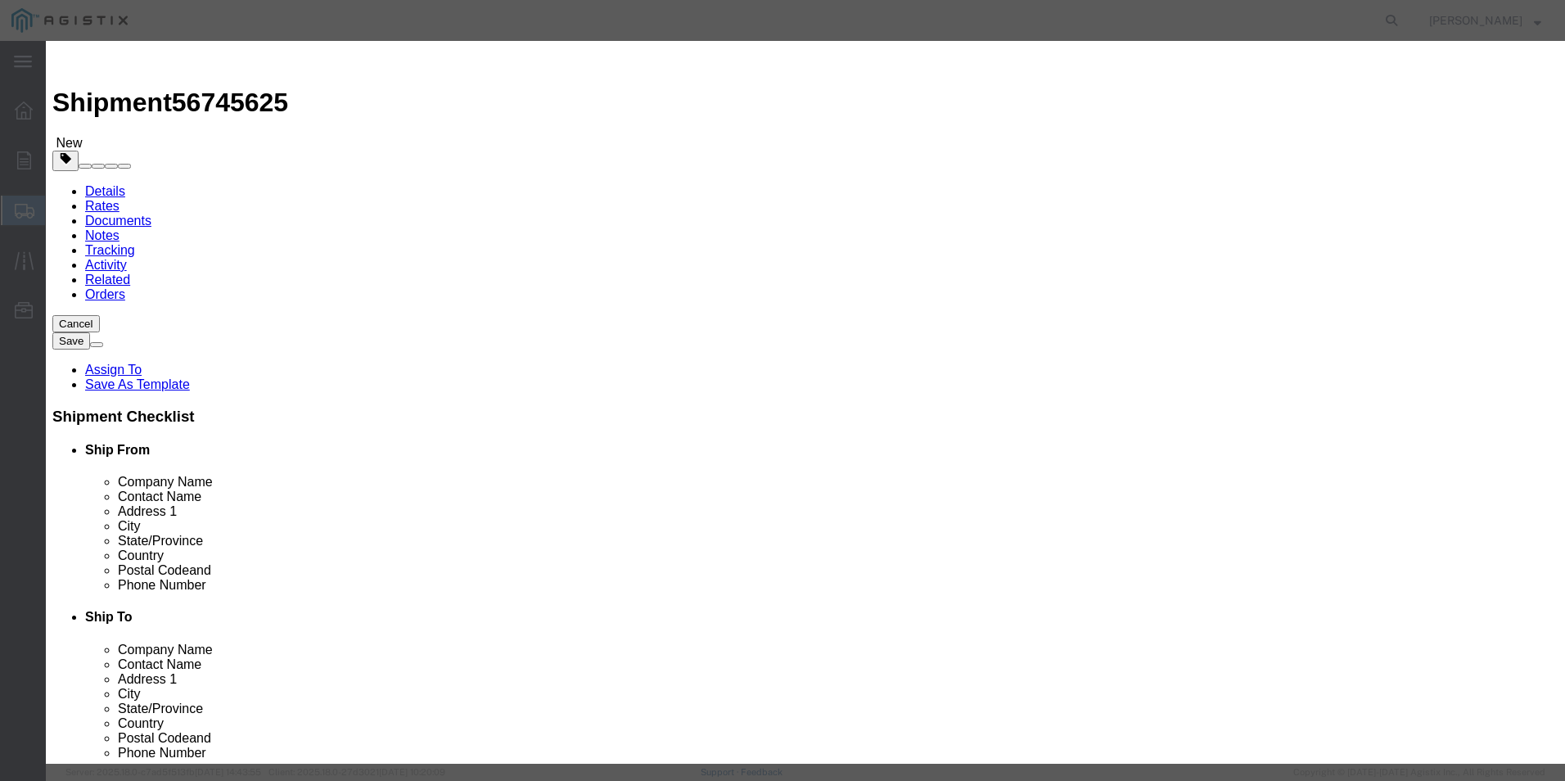
click input "text"
type input "Ladder"
type input "1"
type input "278.80"
select select "USD"
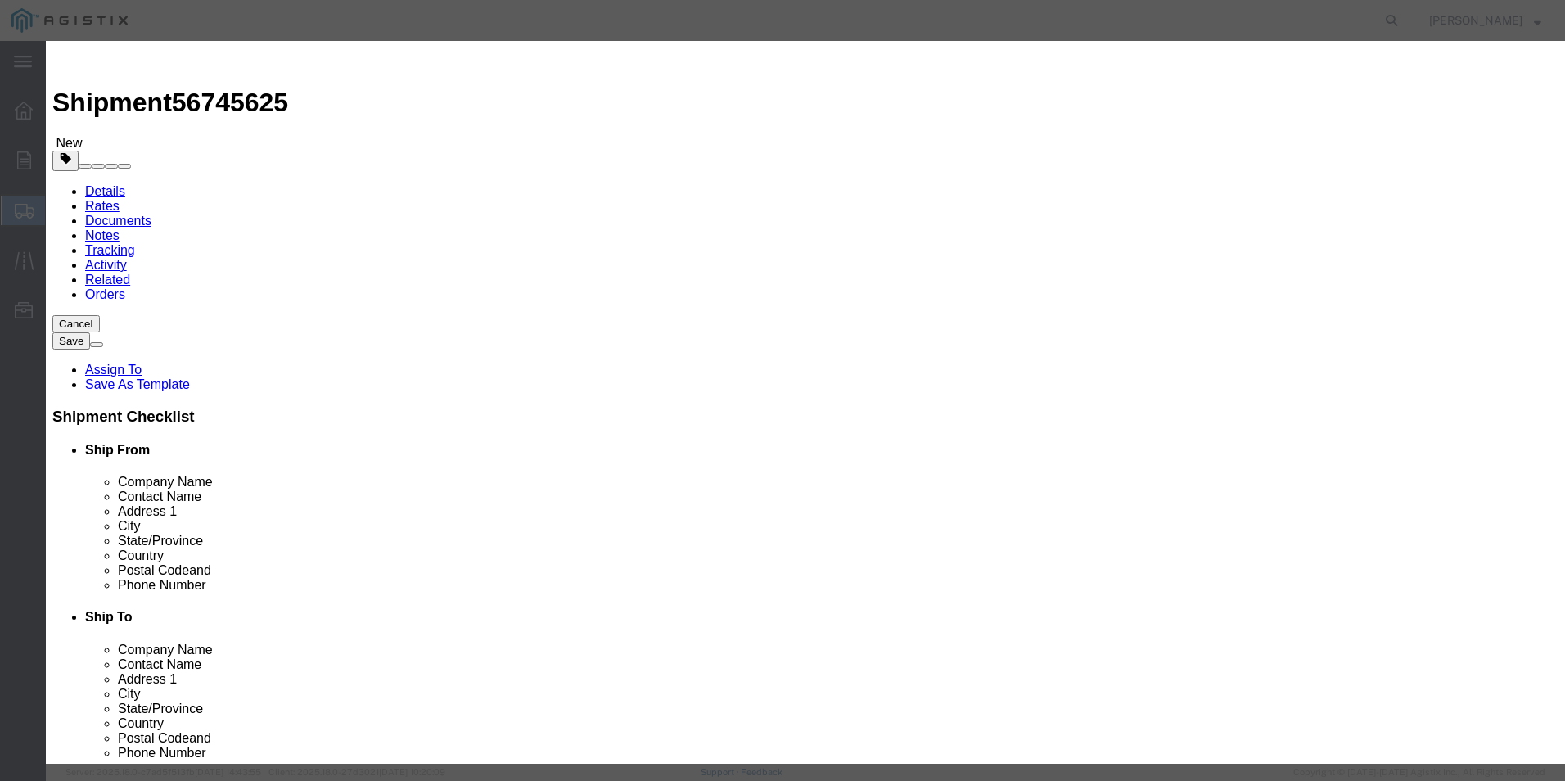
click button "Save & Add Another"
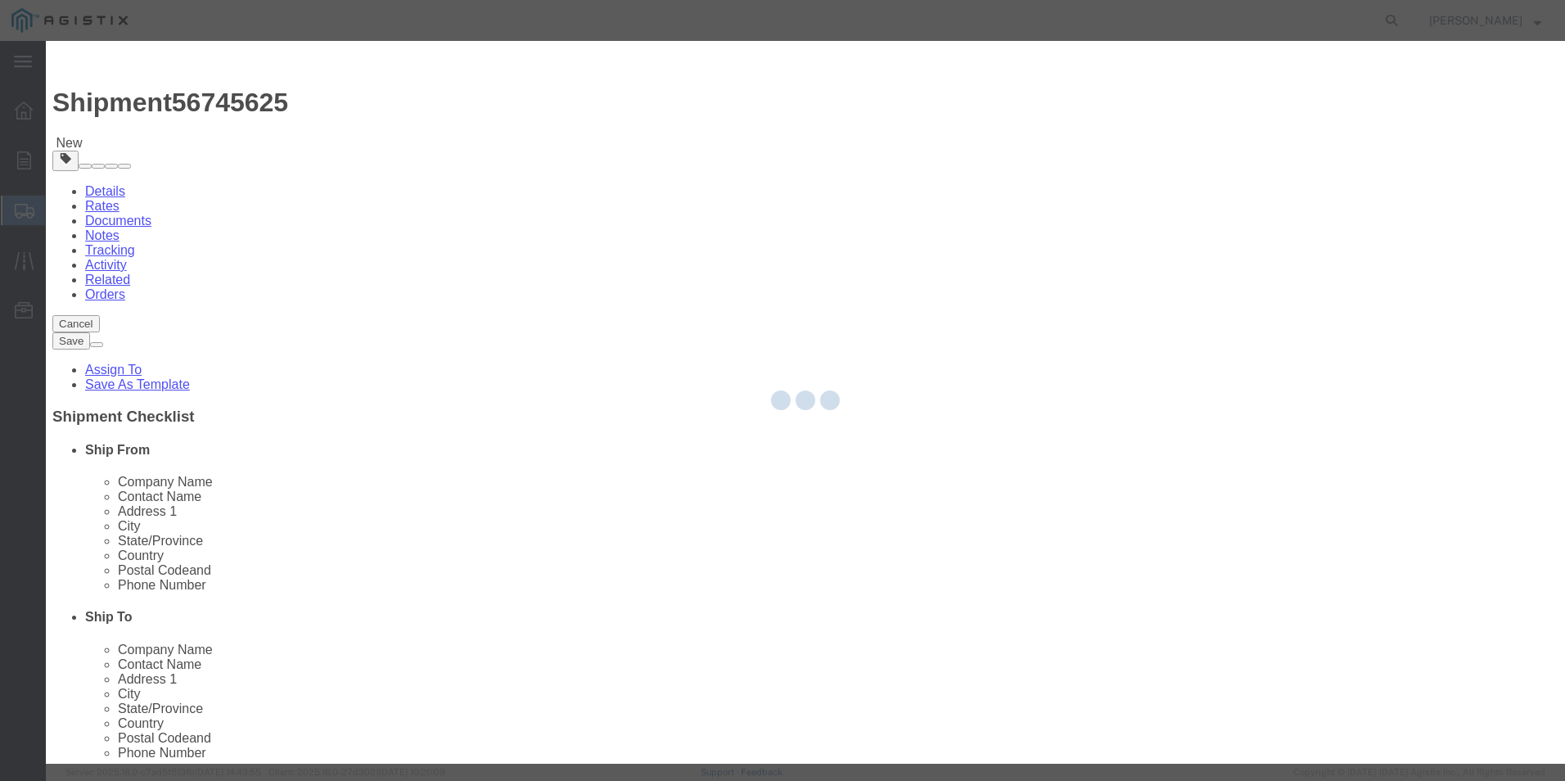
select select "EA"
select select "USD"
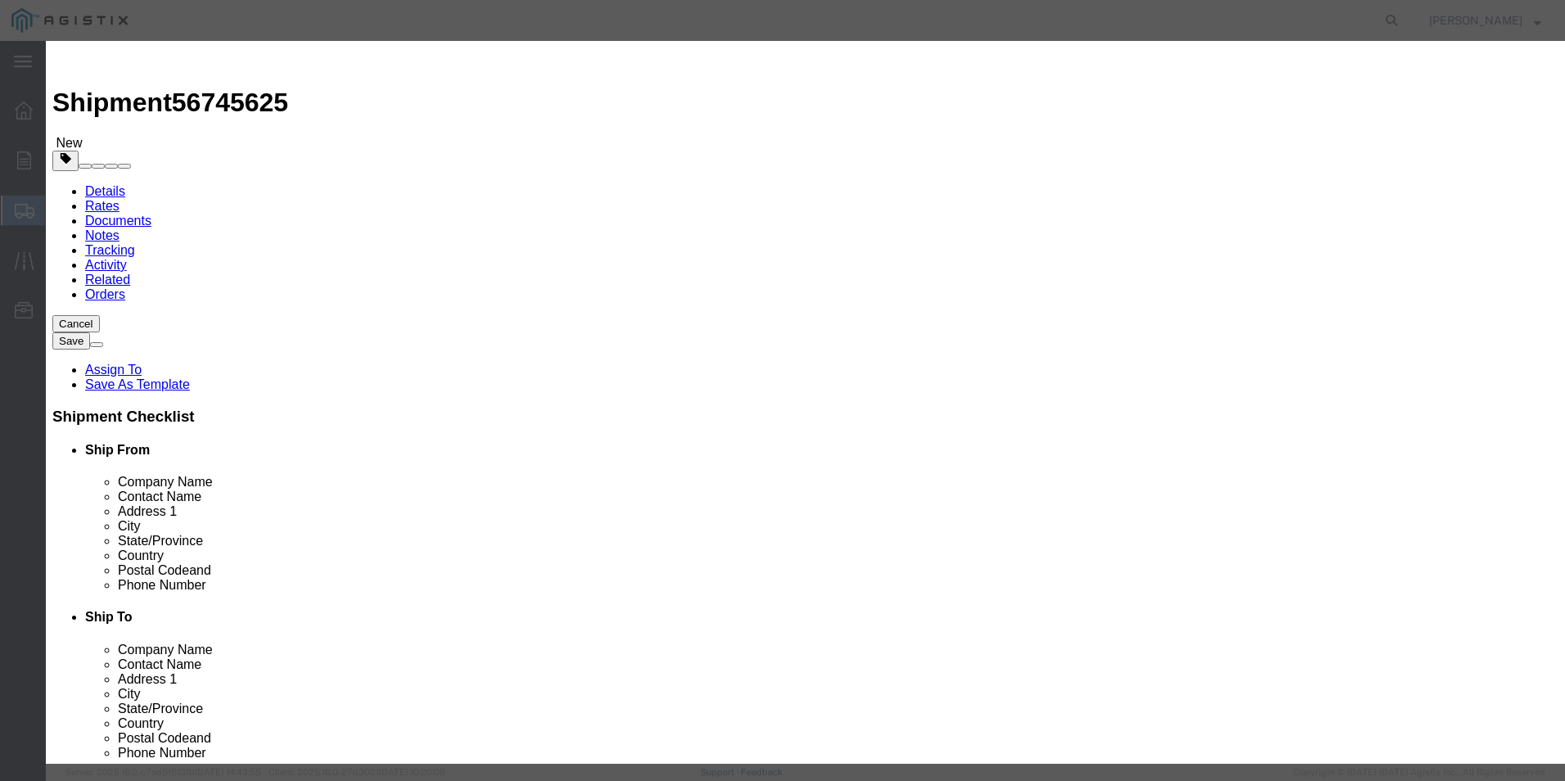
click input "text"
type input "Pole Kit"
type input "1"
type input "74.40"
click div "Save & Add Another Save & Close Close"
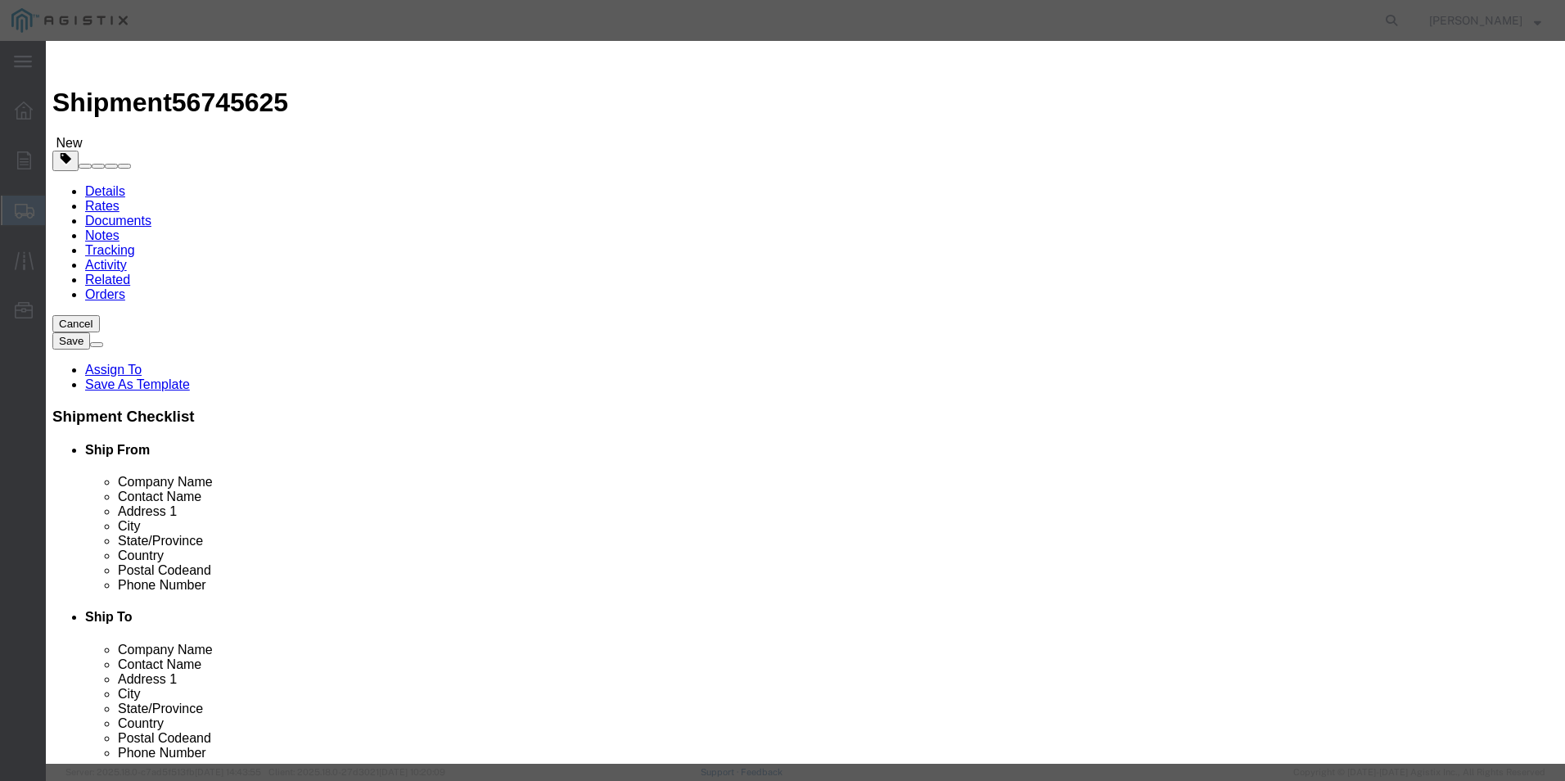
click button "Save & Close"
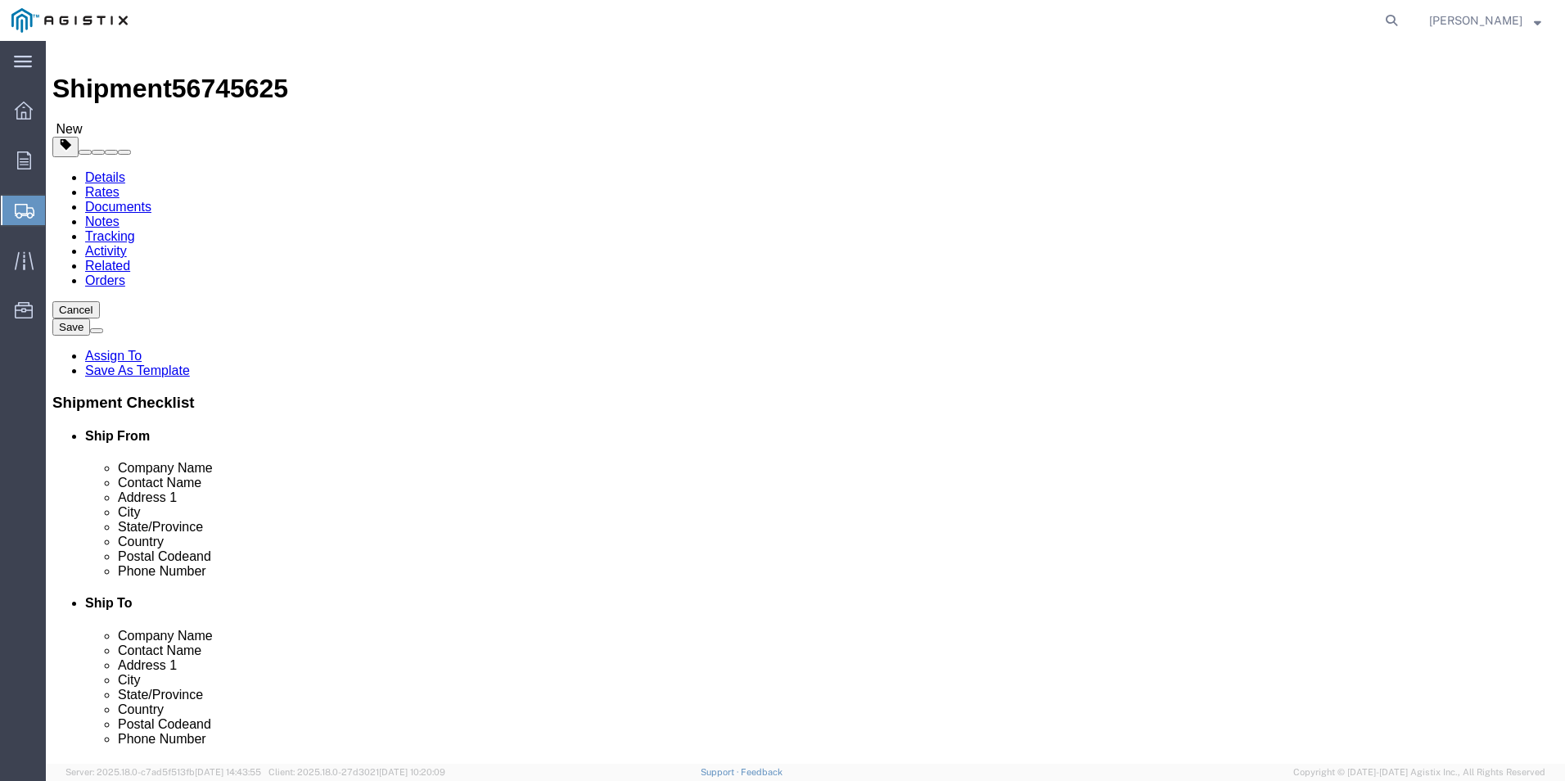
scroll to position [54, 0]
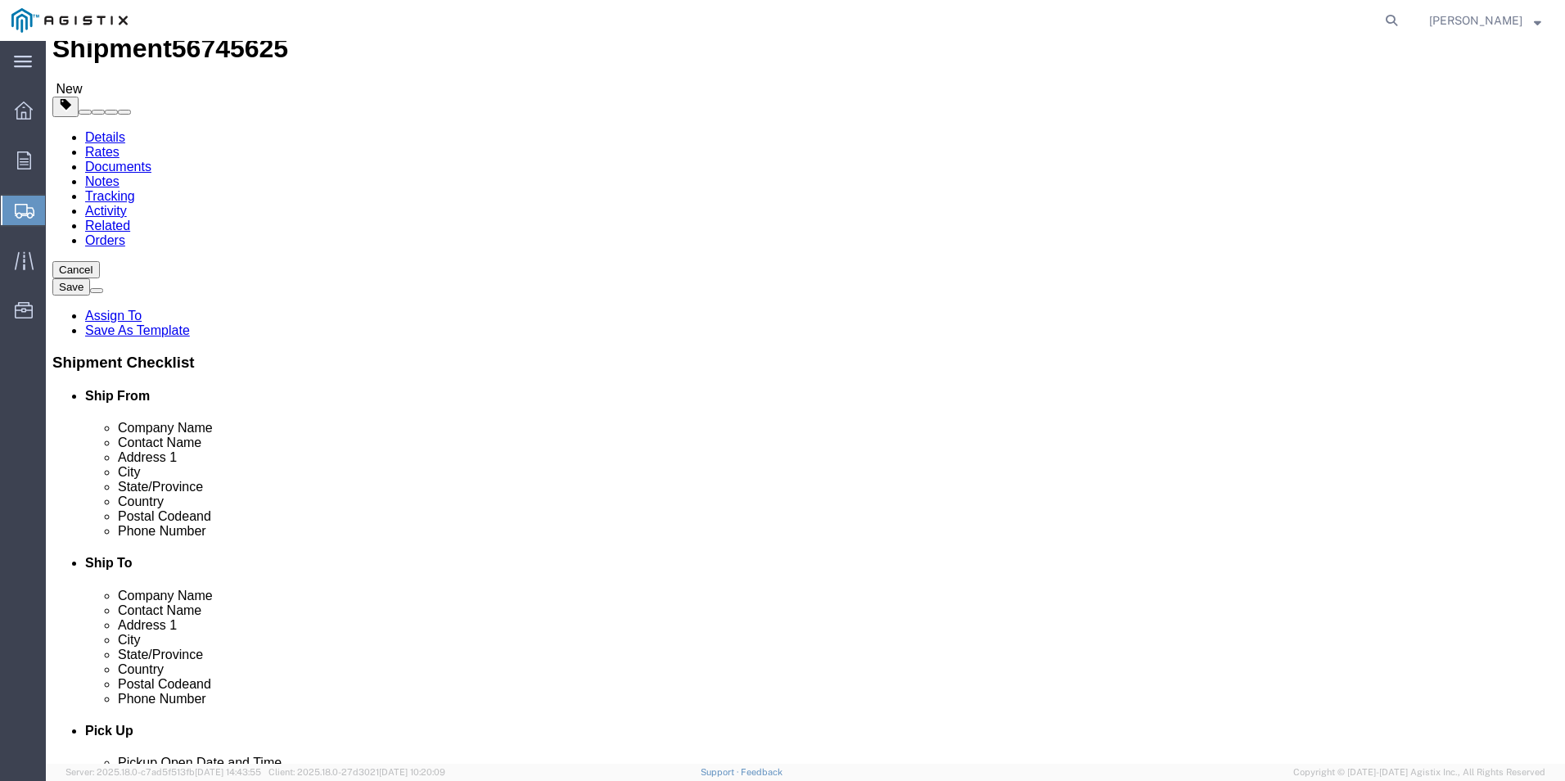
click button "Rate Shipment"
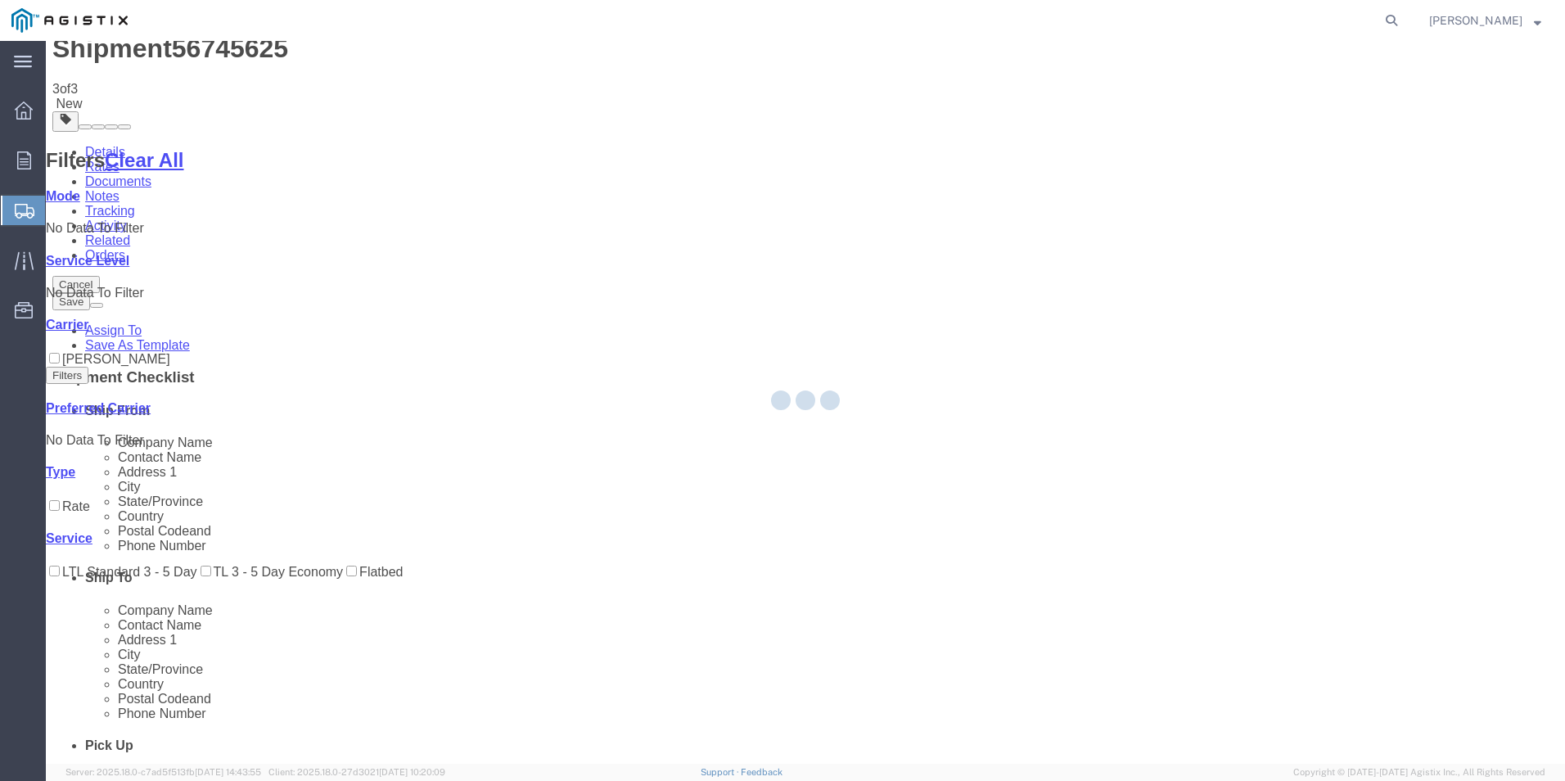
scroll to position [0, 0]
